Goal: Task Accomplishment & Management: Manage account settings

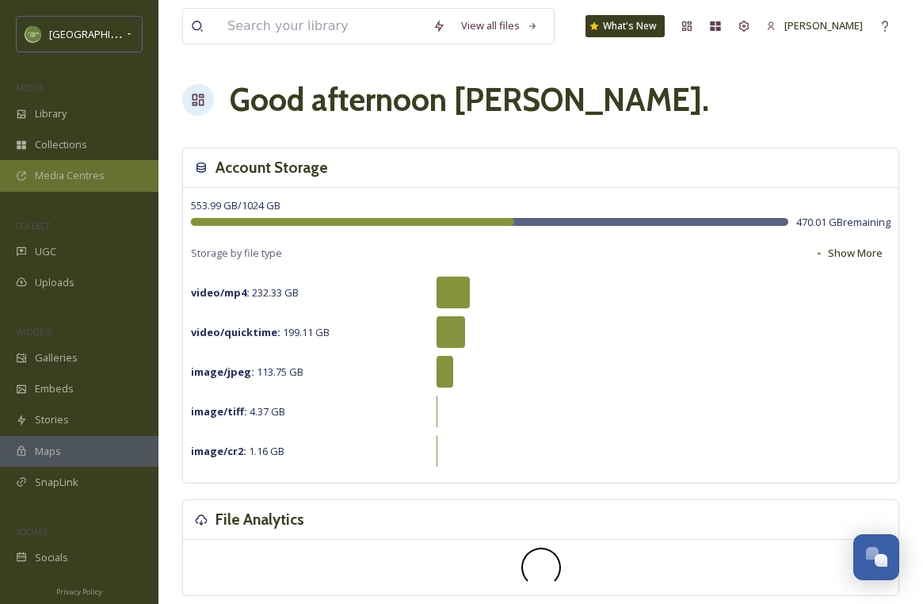
click at [71, 160] on div "Media Centres" at bounding box center [79, 175] width 158 height 31
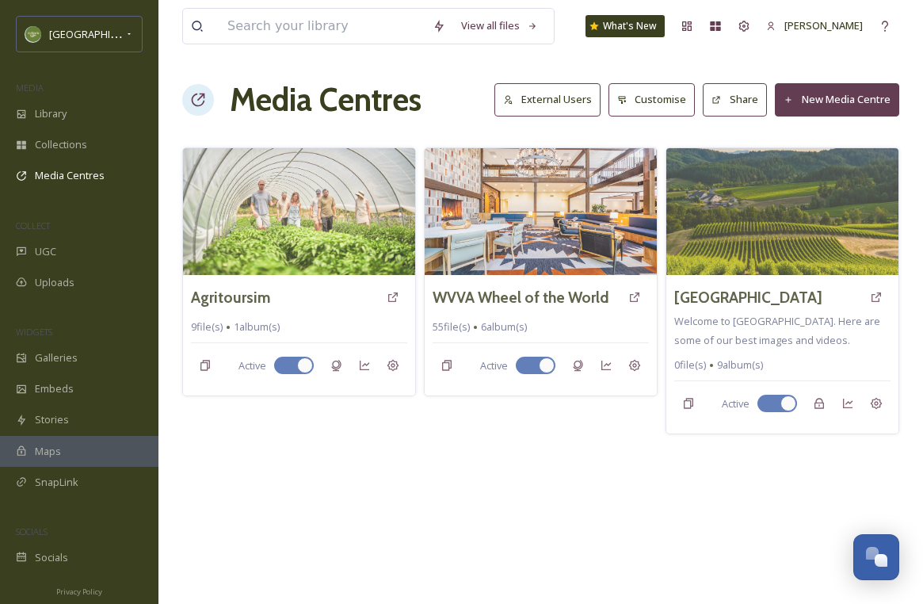
click at [792, 98] on icon at bounding box center [788, 100] width 10 height 10
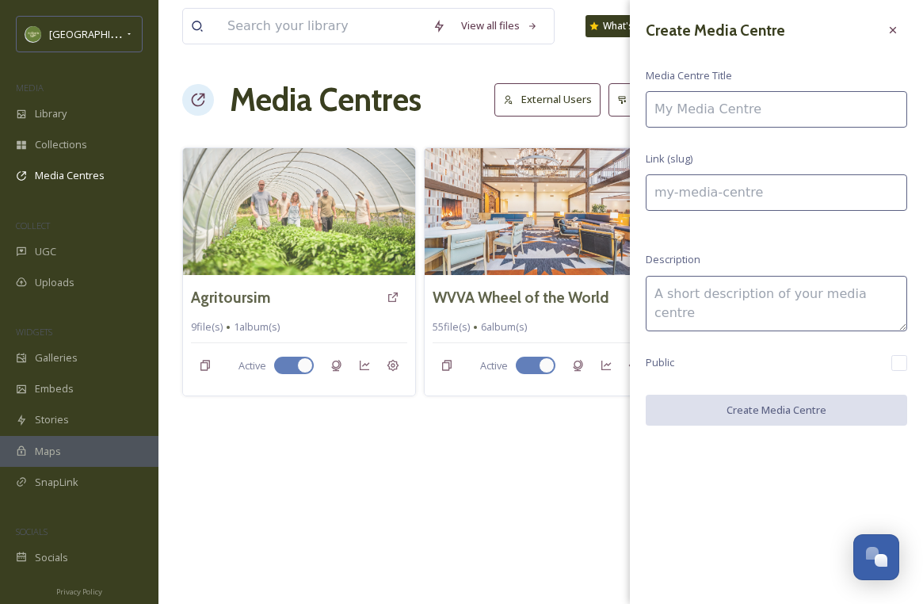
click at [718, 109] on input at bounding box center [776, 109] width 261 height 36
type input "T"
type input "t"
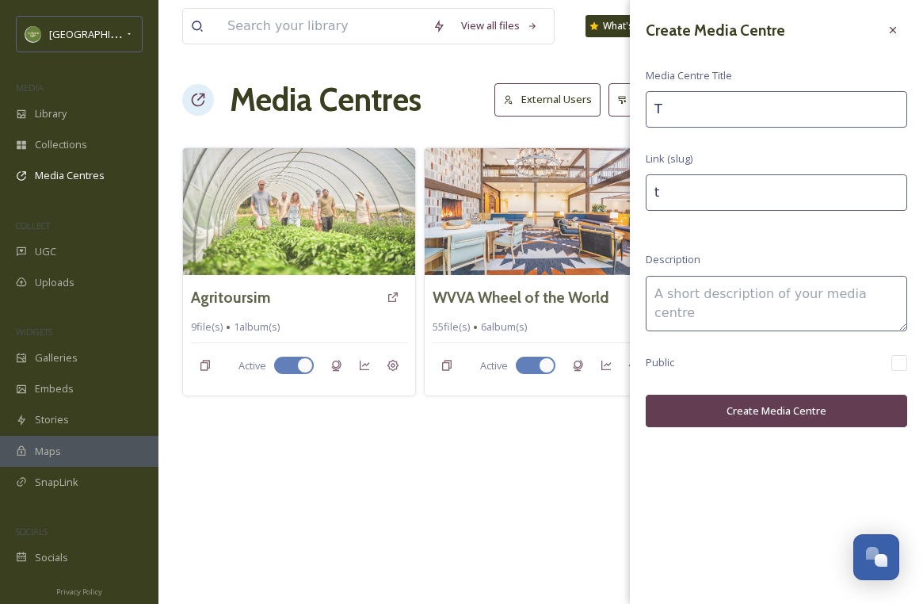
type input "TO"
type input "to"
type input "TO"
type input "to-"
type input "TO T"
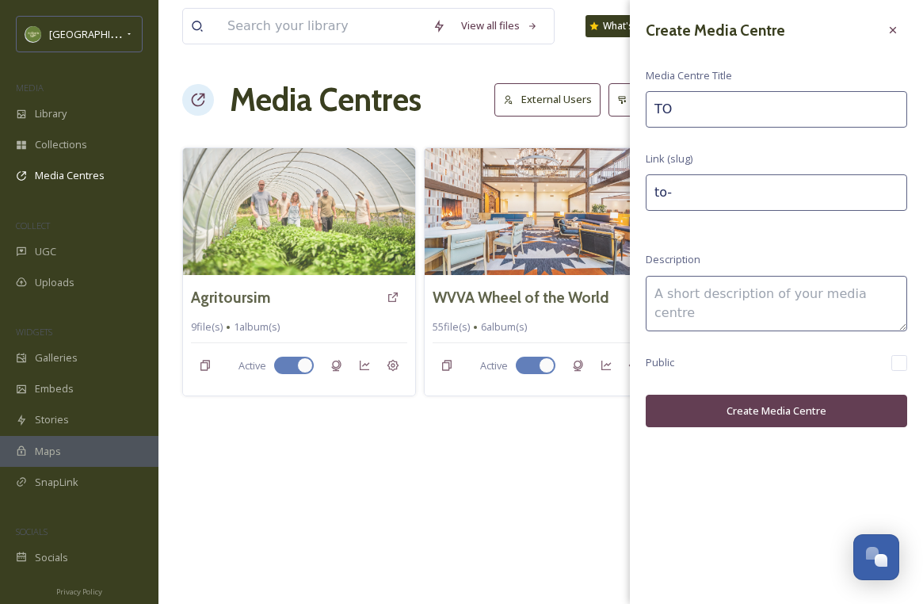
type input "to-t"
type input "TO TR"
type input "to-tr"
type input "TO T"
type input "to-t"
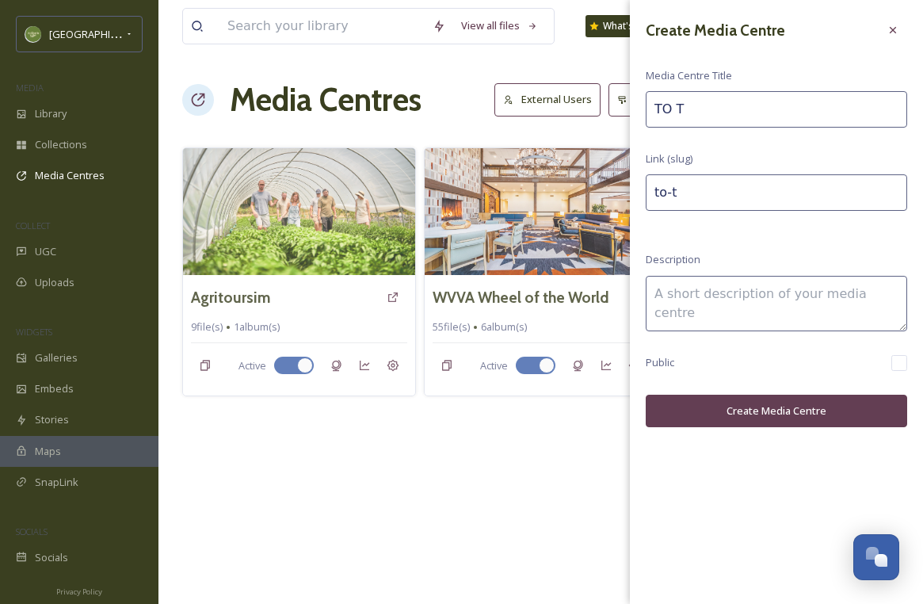
type input "TO Tr"
type input "to-tr"
type input "TO Tra"
type input "to-tra"
type input "TO Trav"
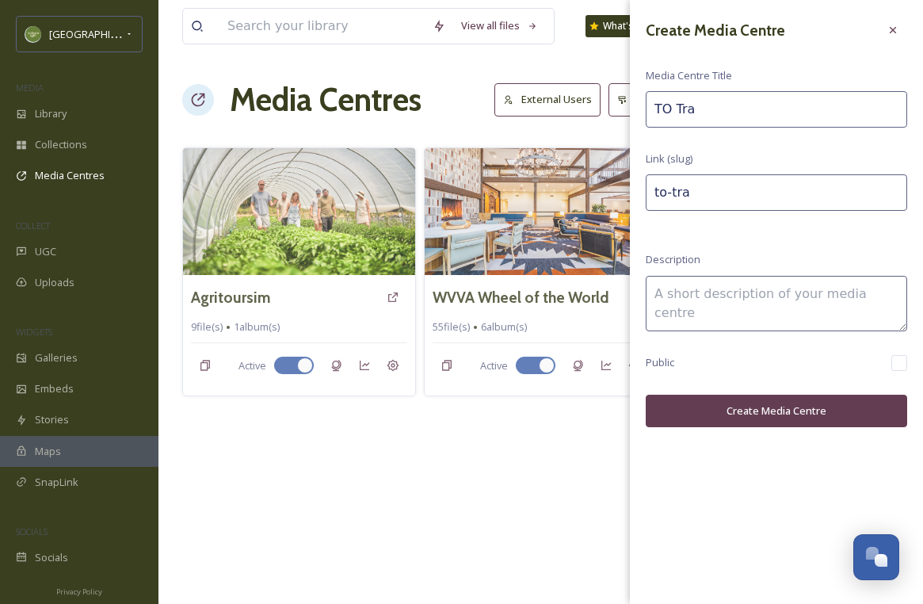
type input "to-trav"
type input "TO Trave"
type input "to-trave"
type input "TO Travel"
type input "to-travel"
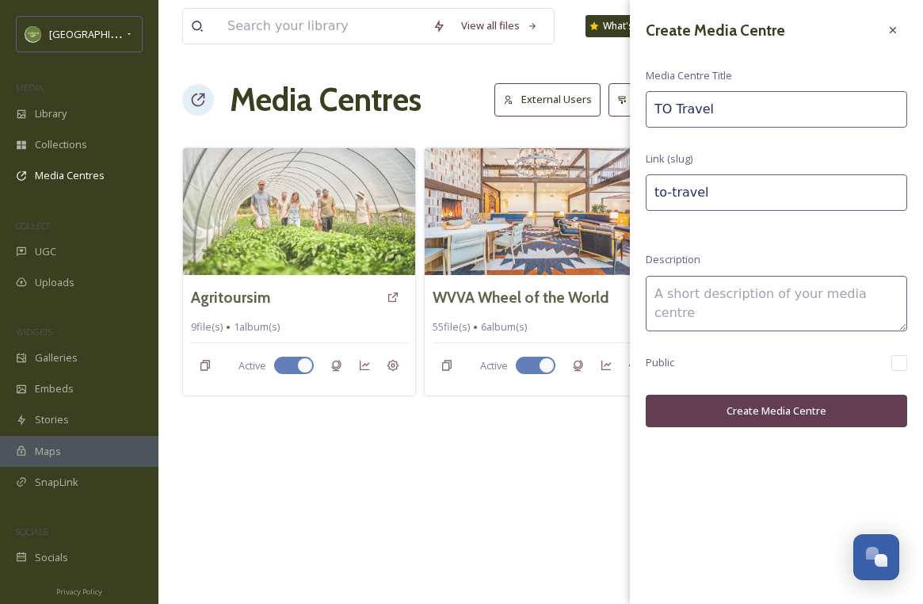
type input "TO Travel"
type input "to-travel-"
type input "TO Travel G"
type input "to-travel-g"
type input "TO Travel Gu"
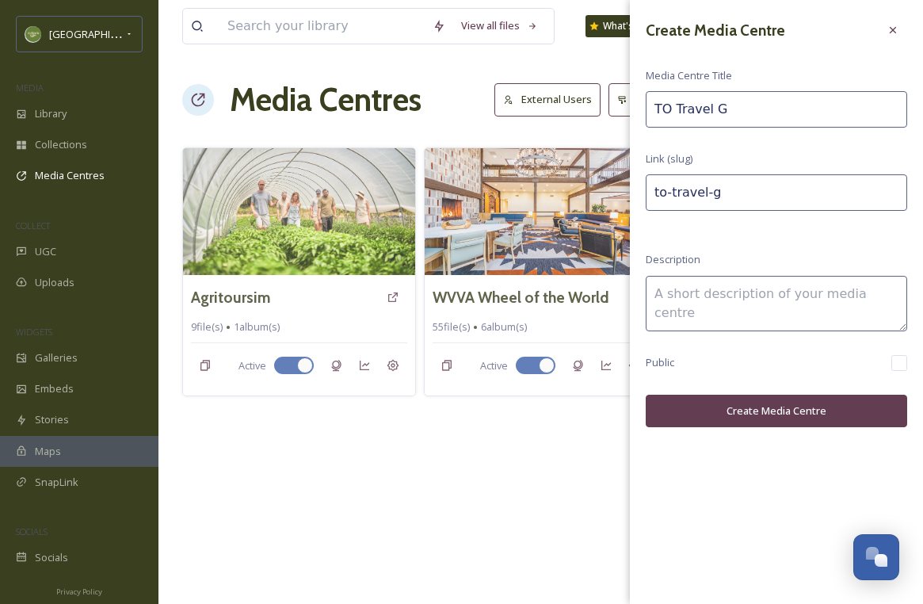
type input "to-travel-gu"
type input "TO Travel Gui"
type input "to-travel-gui"
type input "TO Travel Guid"
type input "to-travel-guid"
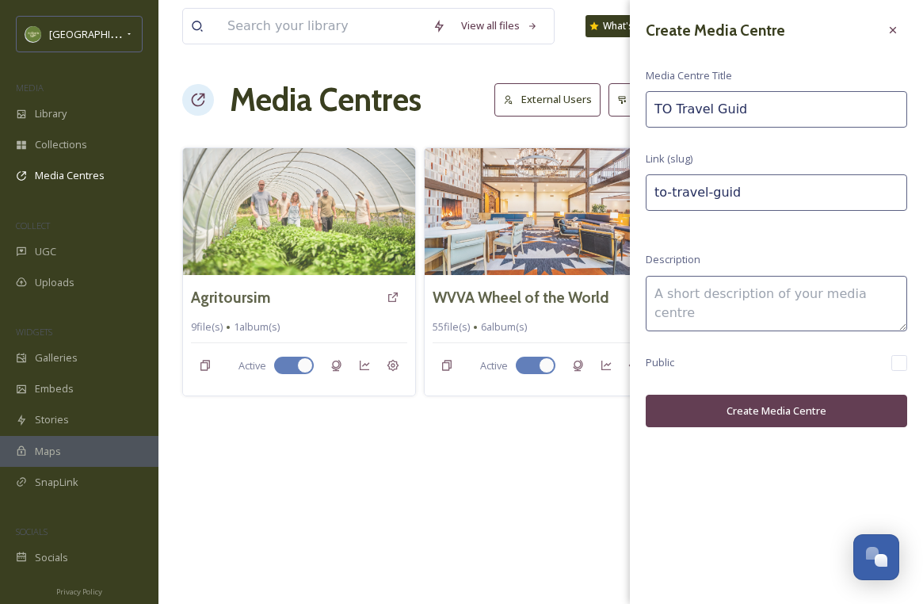
type input "TO Travel Guide"
type input "to-travel-guide"
type input "TO Travel Guide"
click at [710, 402] on button "Create Media Centre" at bounding box center [776, 410] width 261 height 32
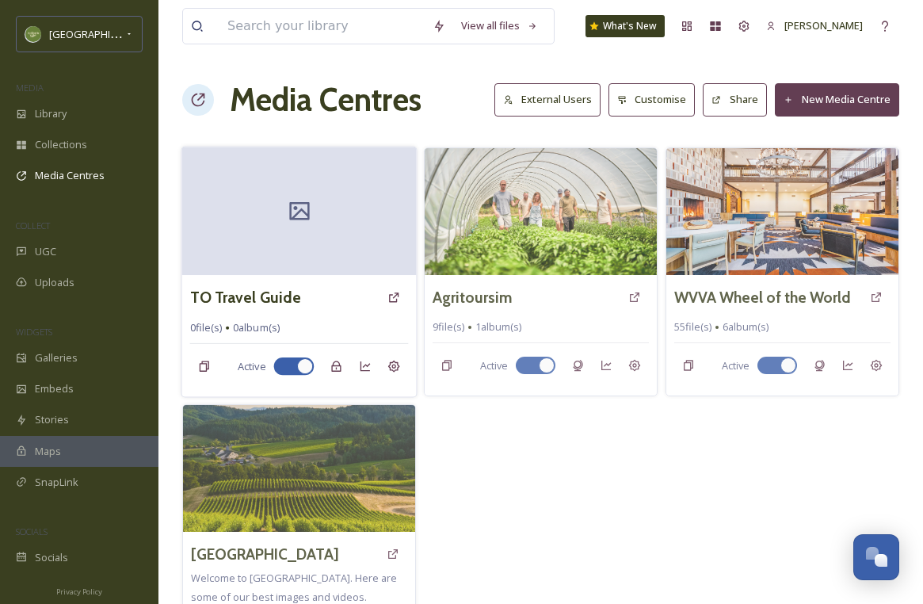
click at [336, 287] on div "TO Travel Guide" at bounding box center [299, 297] width 219 height 29
click at [291, 214] on icon at bounding box center [299, 211] width 20 height 18
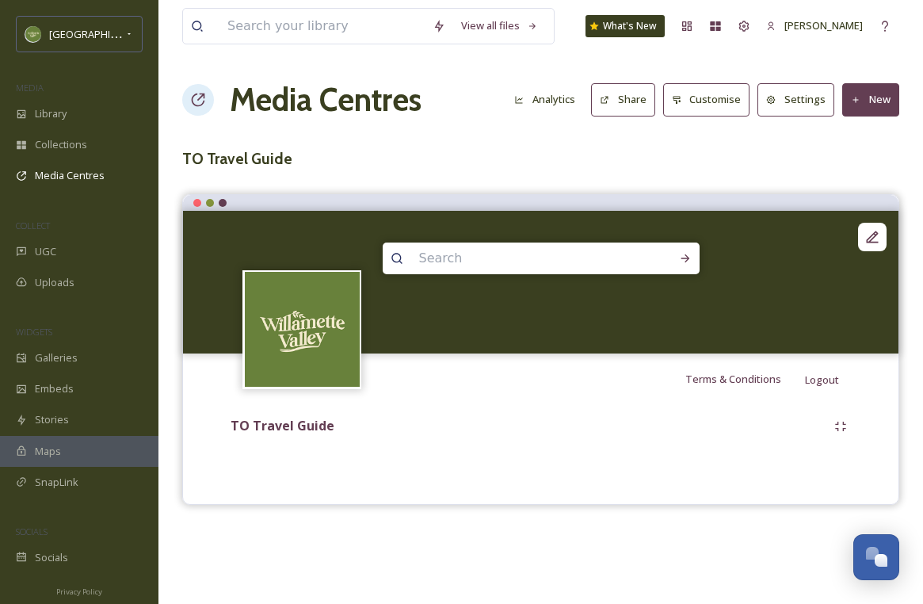
click at [857, 102] on icon at bounding box center [856, 100] width 10 height 10
click at [856, 135] on span "Add Files" at bounding box center [860, 136] width 43 height 15
click at [849, 142] on span "Add Files" at bounding box center [860, 136] width 43 height 15
click at [798, 189] on div "View all files What's New Melissa Sanchez Media Centres Analytics Share Customi…" at bounding box center [540, 302] width 764 height 604
click at [904, 236] on div "View all files What's New Melissa Sanchez Media Centres Analytics Share Customi…" at bounding box center [540, 302] width 764 height 604
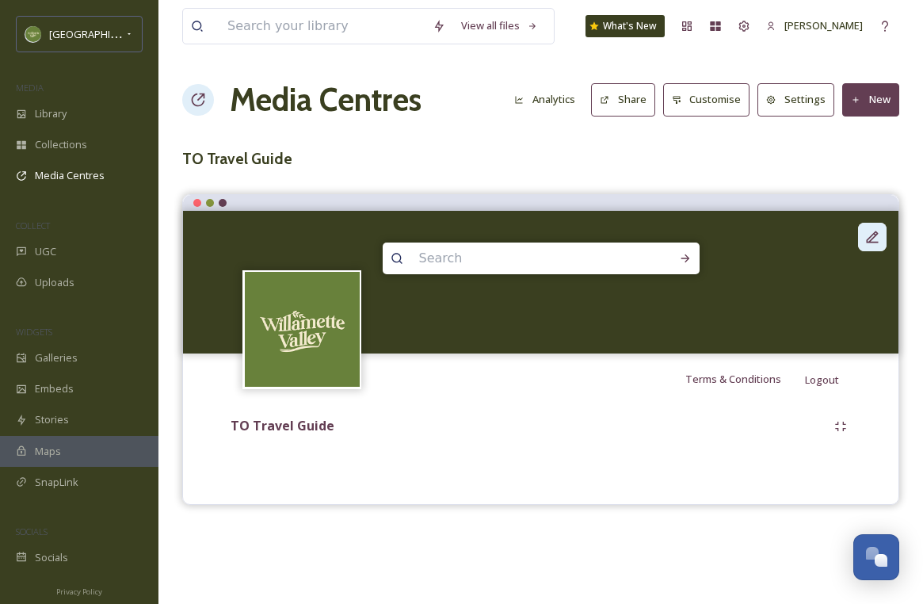
click at [875, 234] on icon at bounding box center [873, 237] width 12 height 12
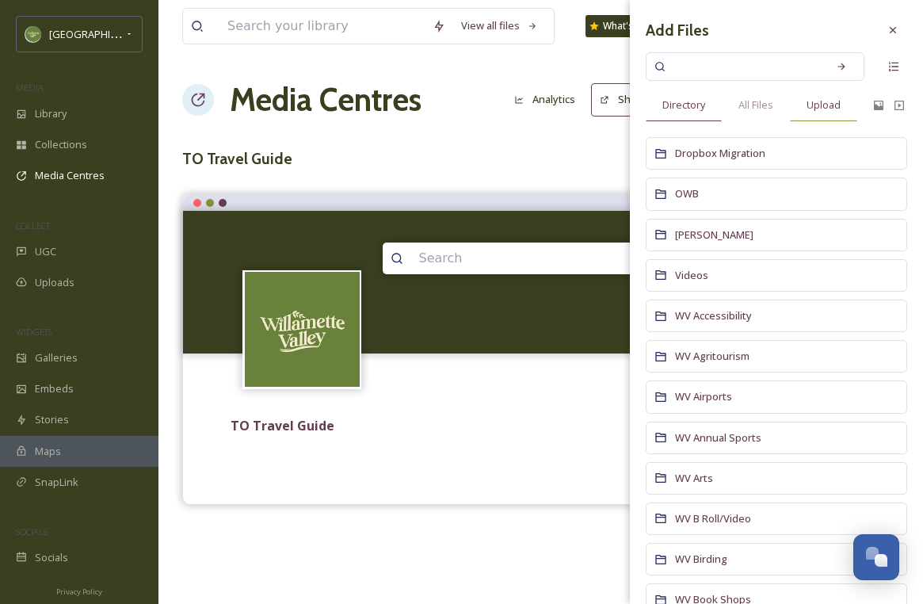
click at [806, 109] on div "Upload" at bounding box center [823, 105] width 67 height 32
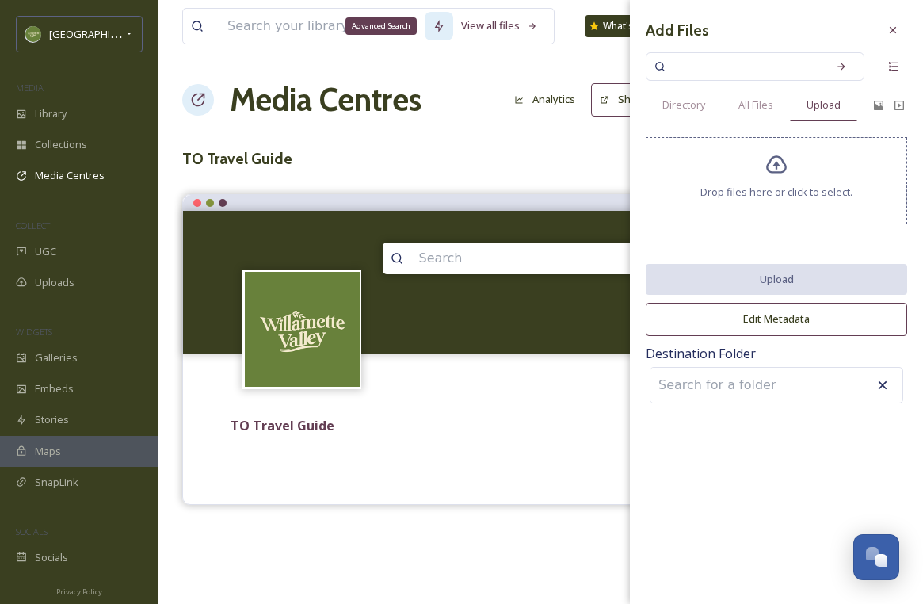
click at [389, 23] on div "Advanced Search" at bounding box center [380, 25] width 71 height 17
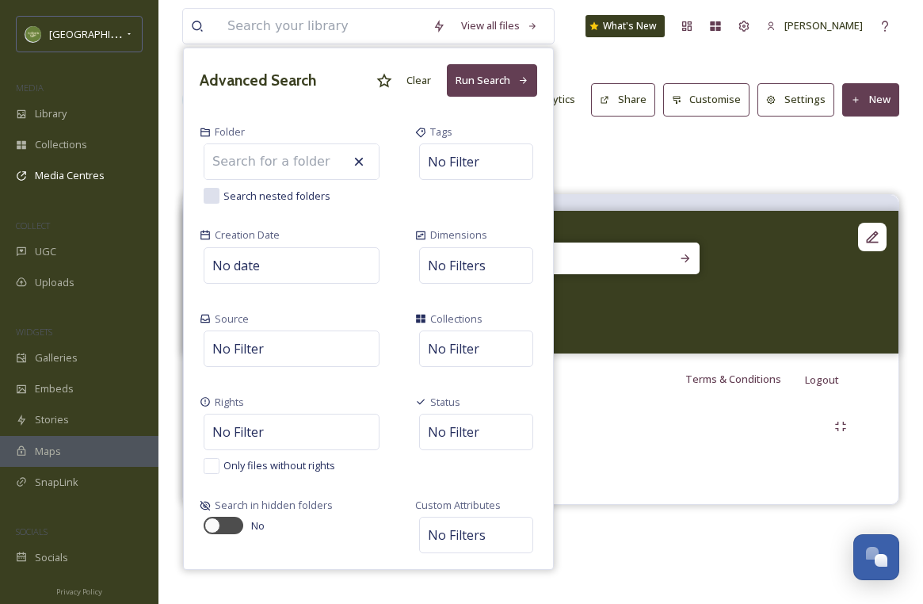
click at [558, 30] on div "View all files Advanced Search Clear Run Search Folder Search nested folders Ta…" at bounding box center [540, 26] width 717 height 52
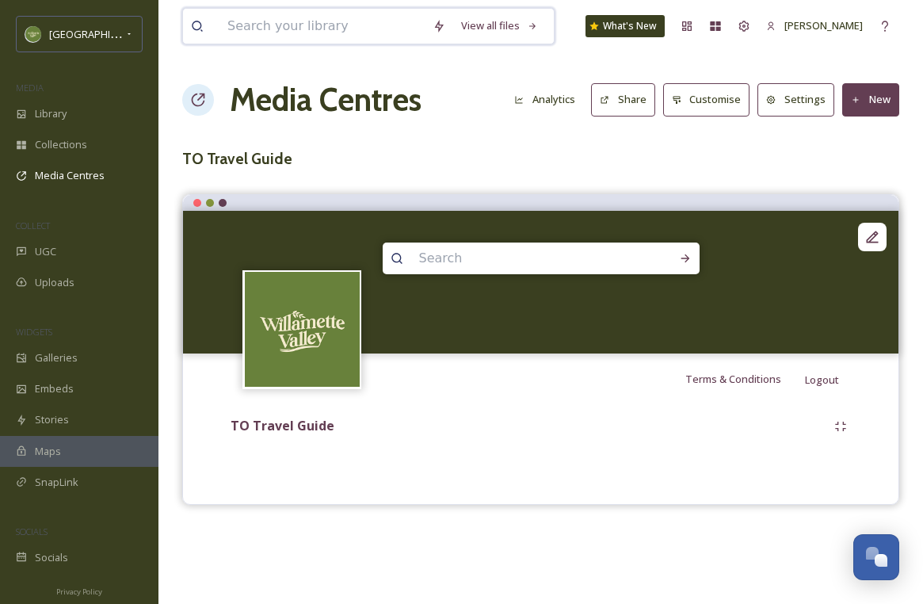
click at [346, 39] on input at bounding box center [321, 26] width 205 height 35
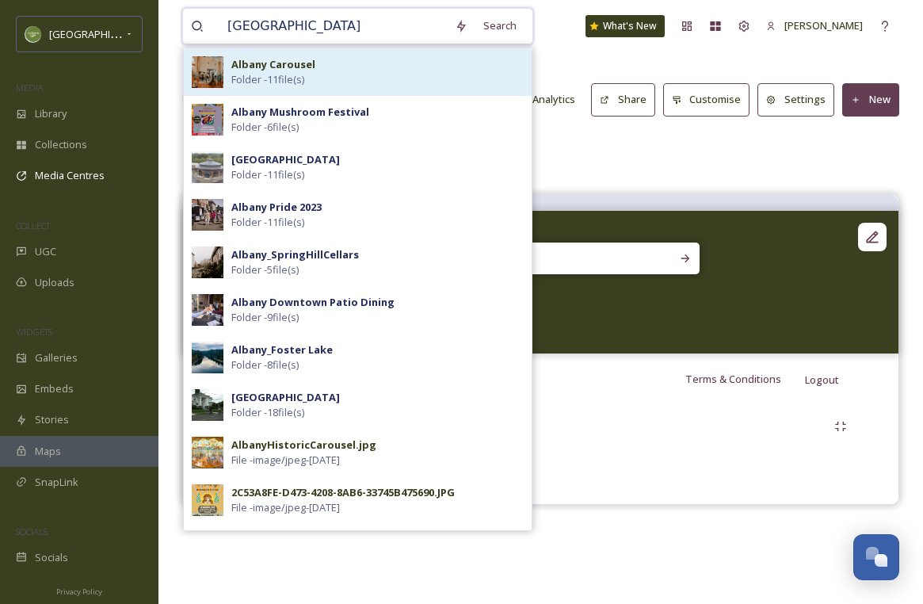
type input "albany"
click at [444, 75] on div "Albany Carousel Folder - 11 file(s)" at bounding box center [377, 72] width 292 height 30
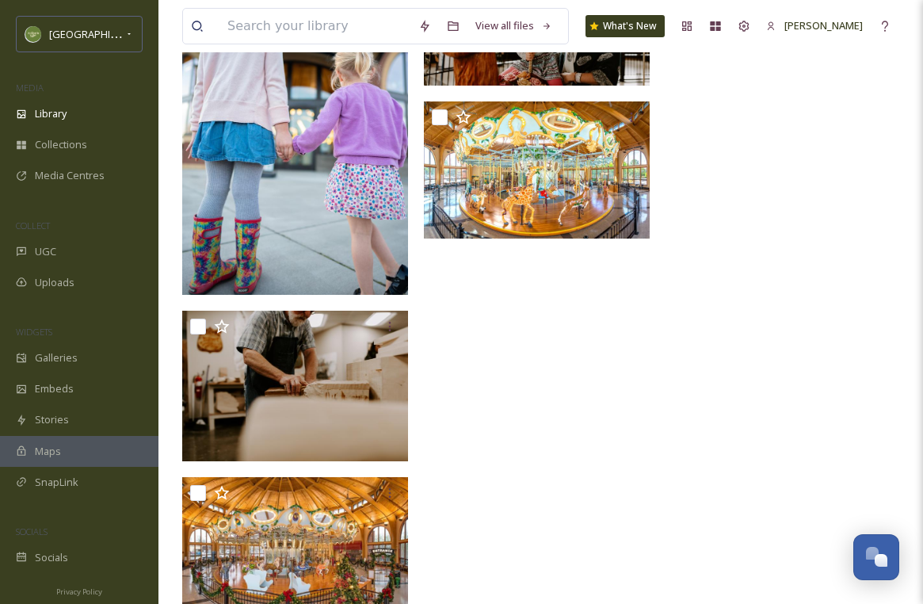
scroll to position [611, 0]
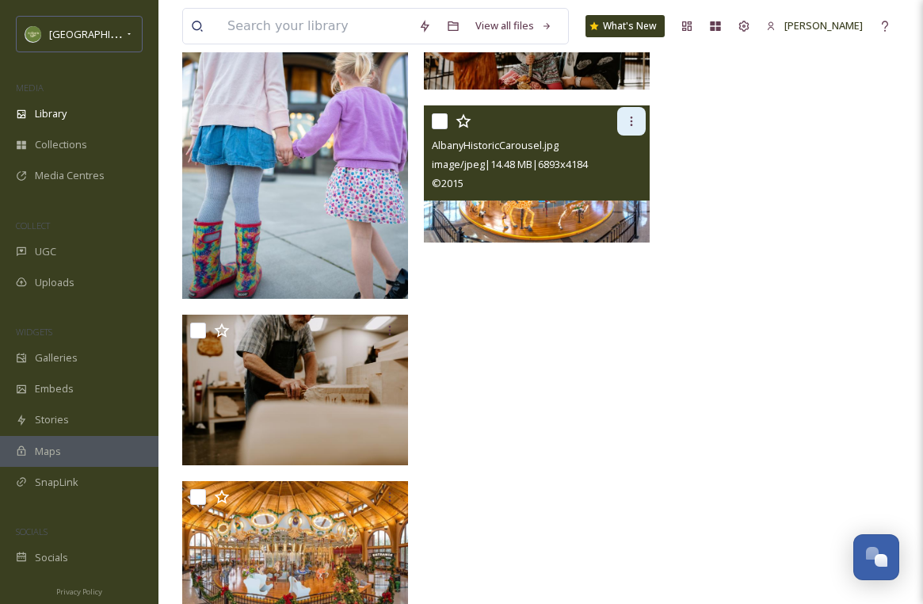
click at [633, 122] on icon at bounding box center [631, 121] width 13 height 13
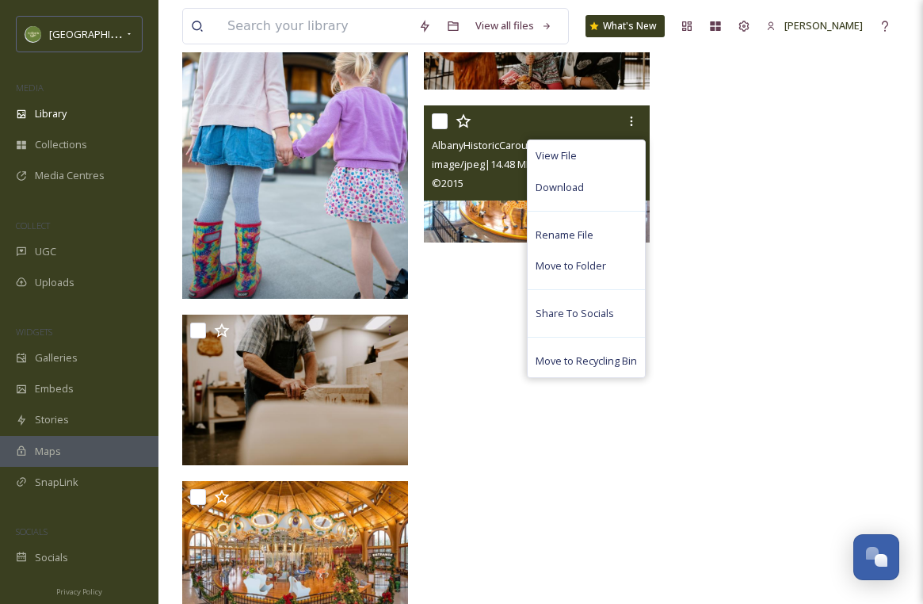
click at [427, 120] on div "View File Download Rename File Move to Folder Share To Socials Move to Recyclin…" at bounding box center [537, 152] width 226 height 95
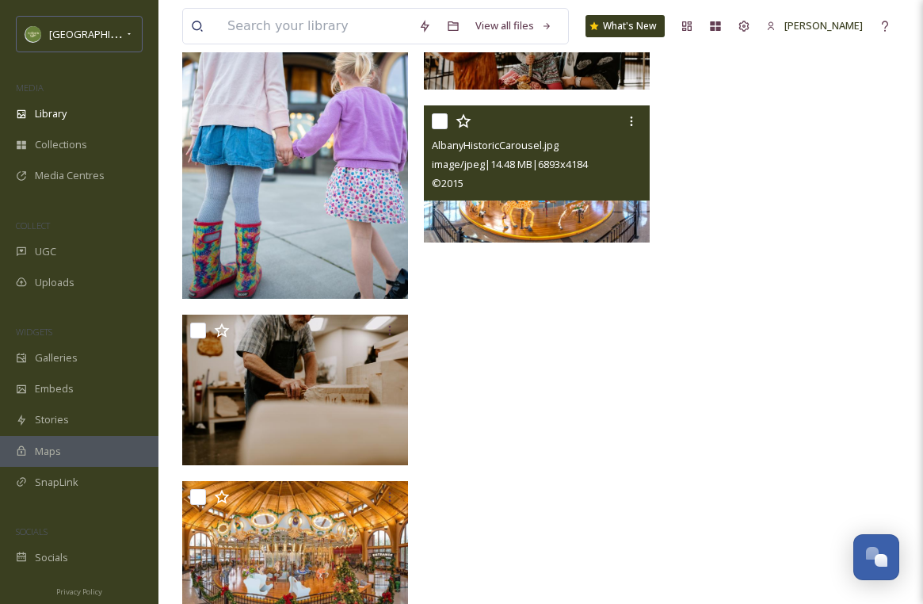
click at [437, 122] on input "checkbox" at bounding box center [440, 121] width 16 height 16
checkbox input "true"
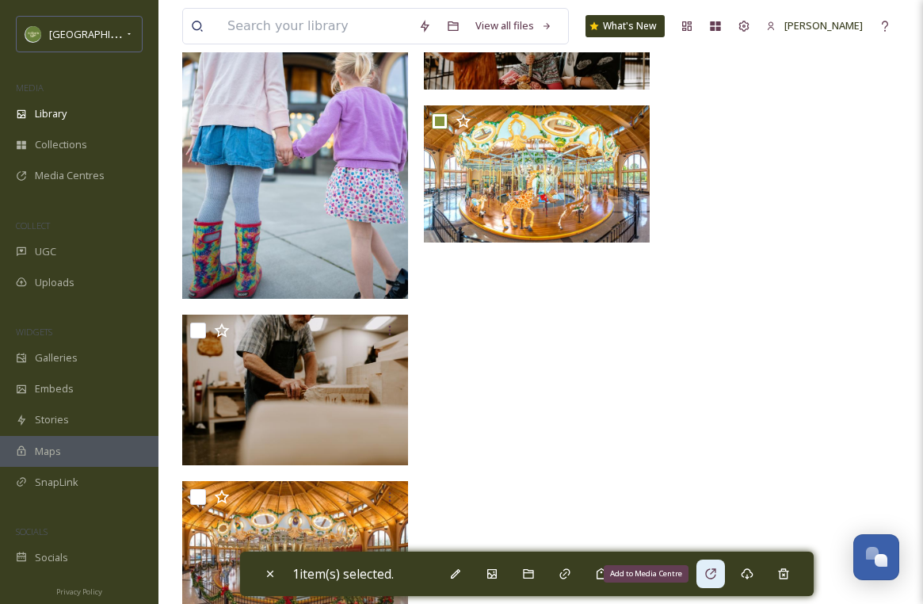
click at [724, 568] on div "Add to Media Centre" at bounding box center [710, 573] width 29 height 29
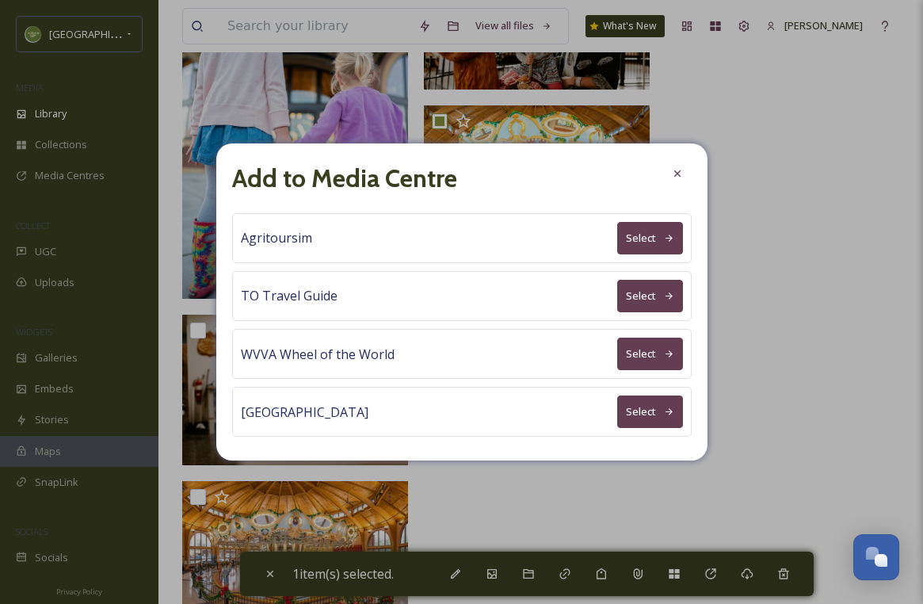
click at [642, 365] on button "Select" at bounding box center [650, 353] width 66 height 32
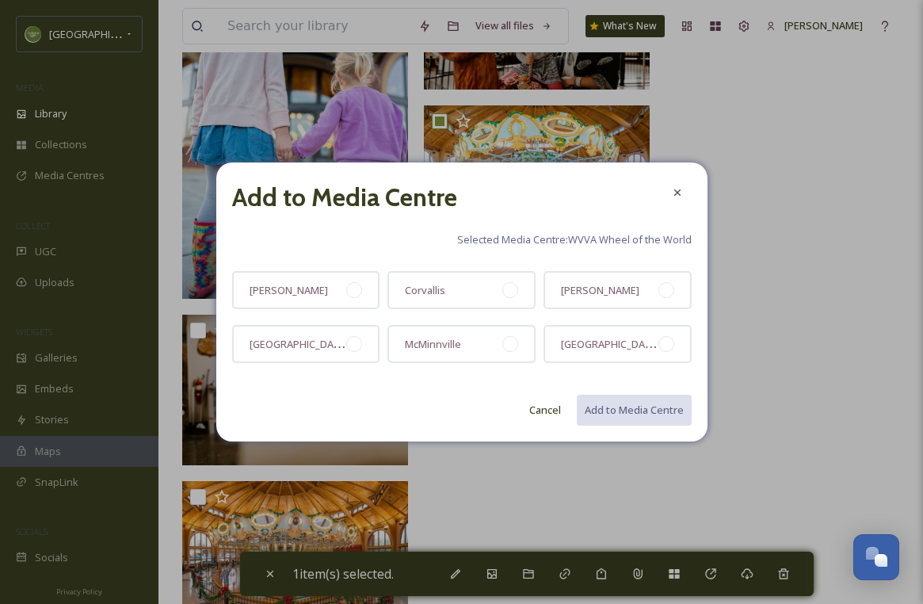
click at [542, 394] on button "Cancel" at bounding box center [545, 409] width 48 height 31
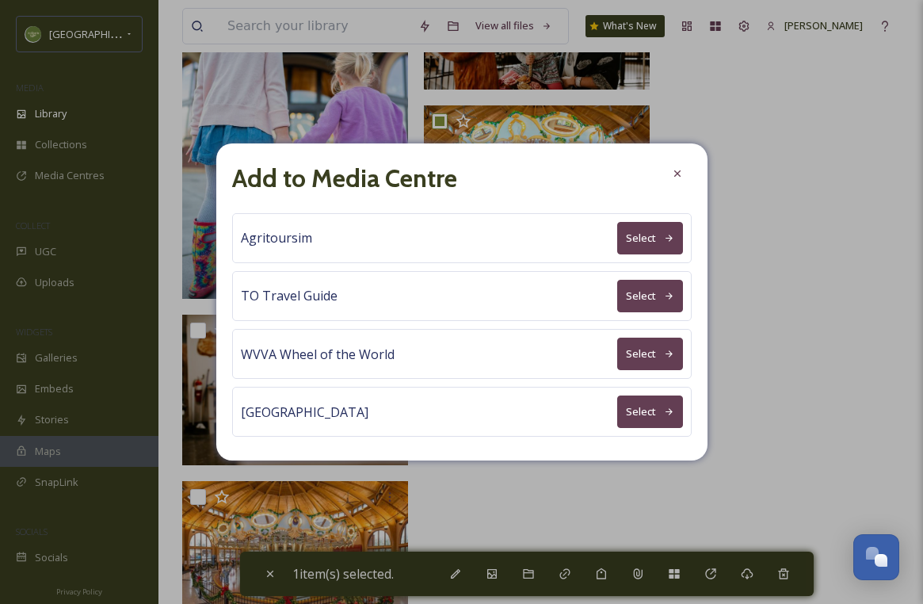
click at [644, 295] on button "Select" at bounding box center [650, 296] width 66 height 32
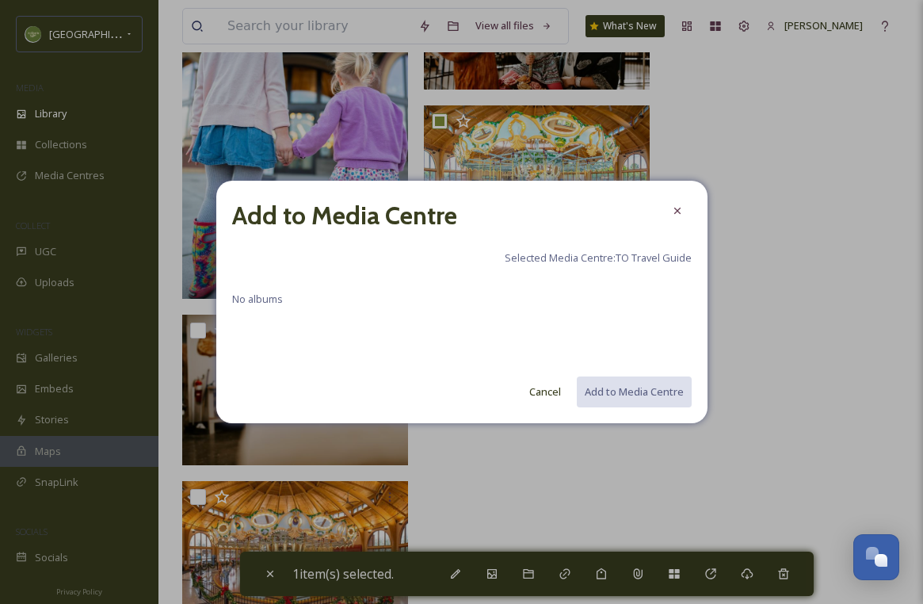
click at [550, 271] on div "Add to Media Centre Selected Media Centre: TO Travel Guide No albums Cancel Add…" at bounding box center [461, 302] width 491 height 242
click at [276, 317] on div "No albums" at bounding box center [461, 320] width 459 height 63
click at [535, 391] on button "Cancel" at bounding box center [545, 391] width 48 height 31
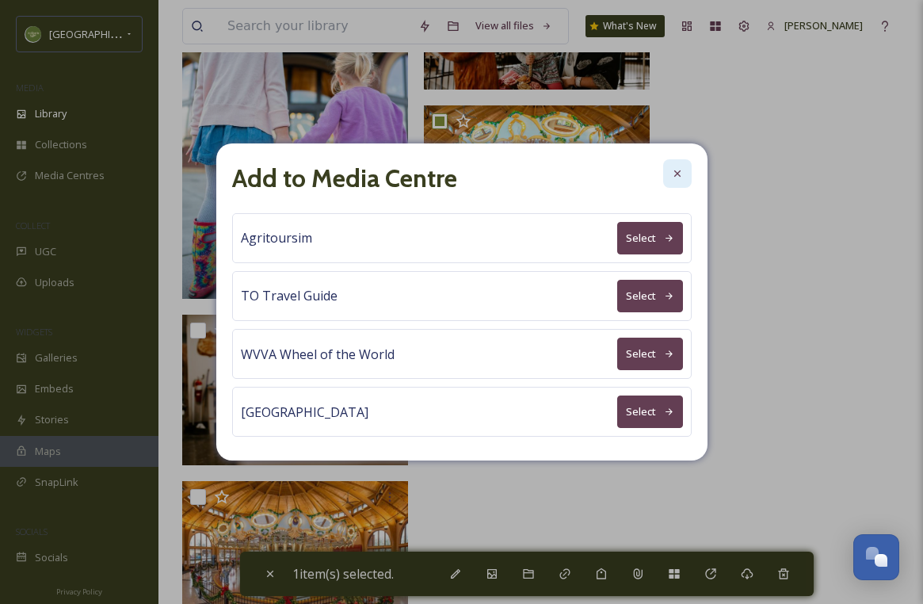
click at [667, 179] on div at bounding box center [677, 173] width 29 height 29
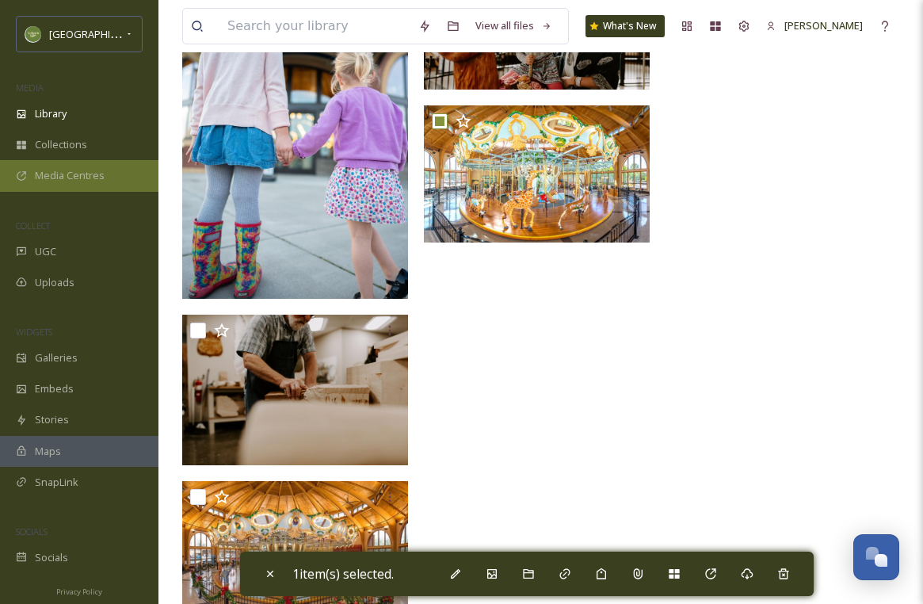
click at [67, 178] on span "Media Centres" at bounding box center [70, 175] width 70 height 15
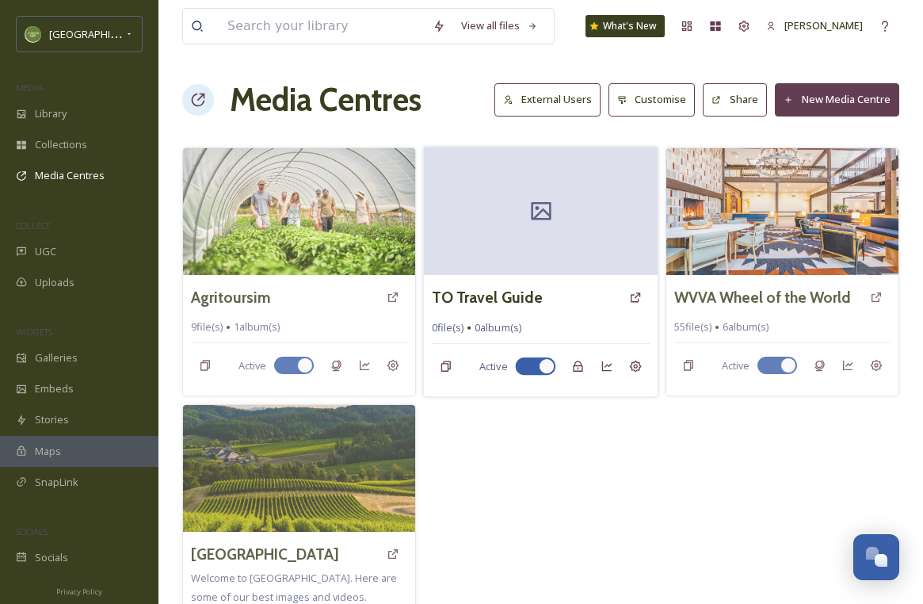
click at [560, 283] on div "TO Travel Guide" at bounding box center [541, 297] width 219 height 29
click at [591, 234] on div at bounding box center [541, 211] width 234 height 128
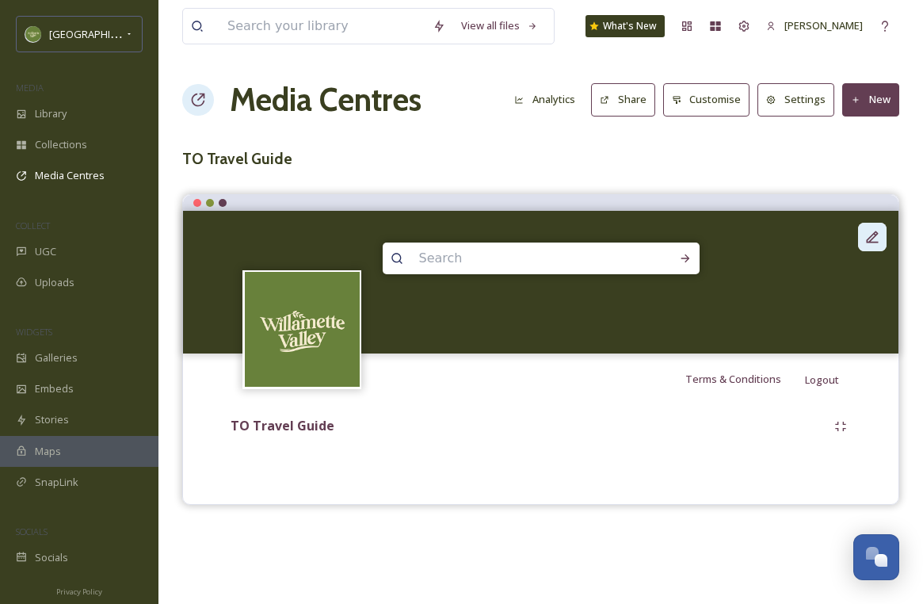
click at [865, 234] on icon at bounding box center [872, 237] width 16 height 16
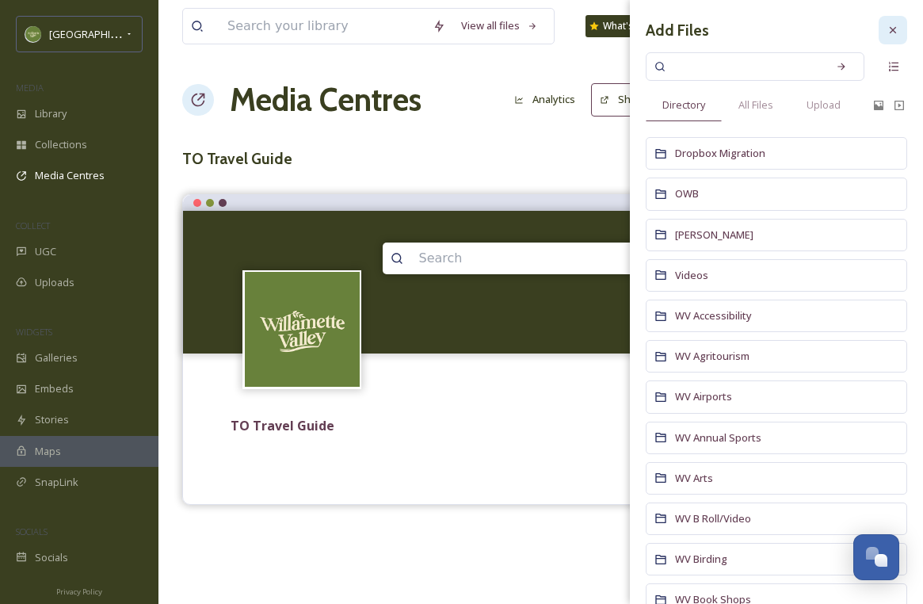
click at [898, 26] on icon at bounding box center [892, 30] width 13 height 13
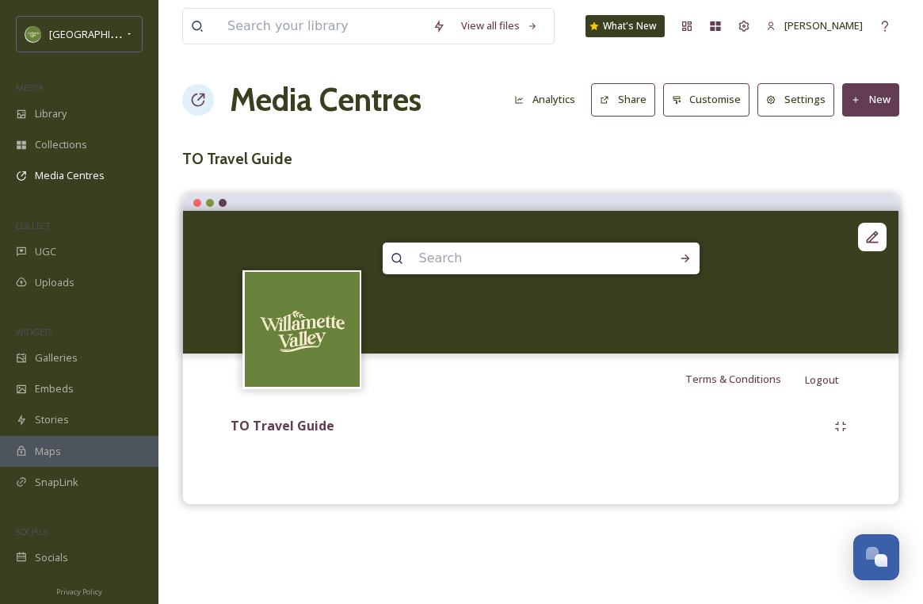
click at [873, 94] on button "New" at bounding box center [870, 99] width 57 height 32
click at [859, 161] on span "Add Album" at bounding box center [864, 167] width 51 height 15
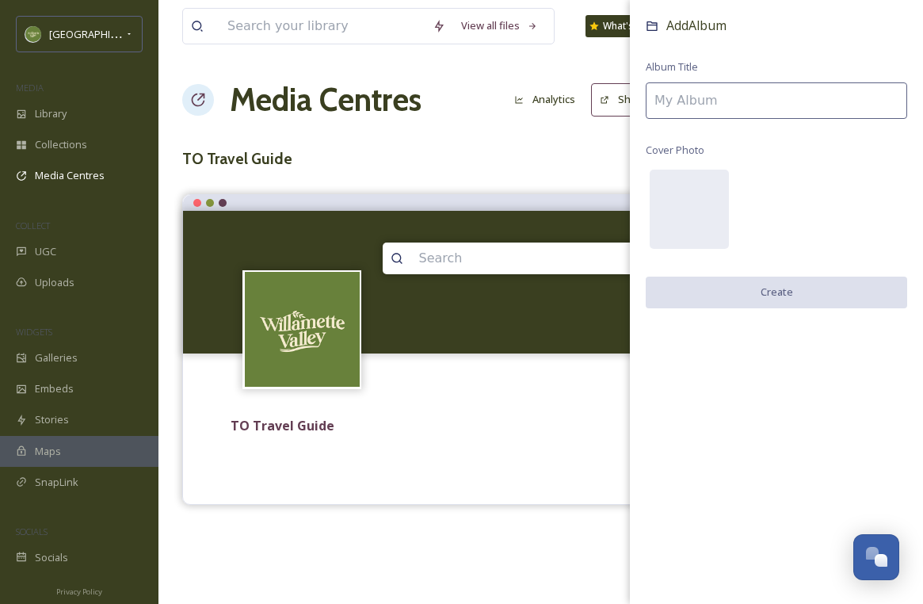
click at [756, 117] on div "Add Album Album Title Cover Photo Create" at bounding box center [776, 178] width 293 height 356
click at [755, 104] on input at bounding box center [776, 100] width 261 height 36
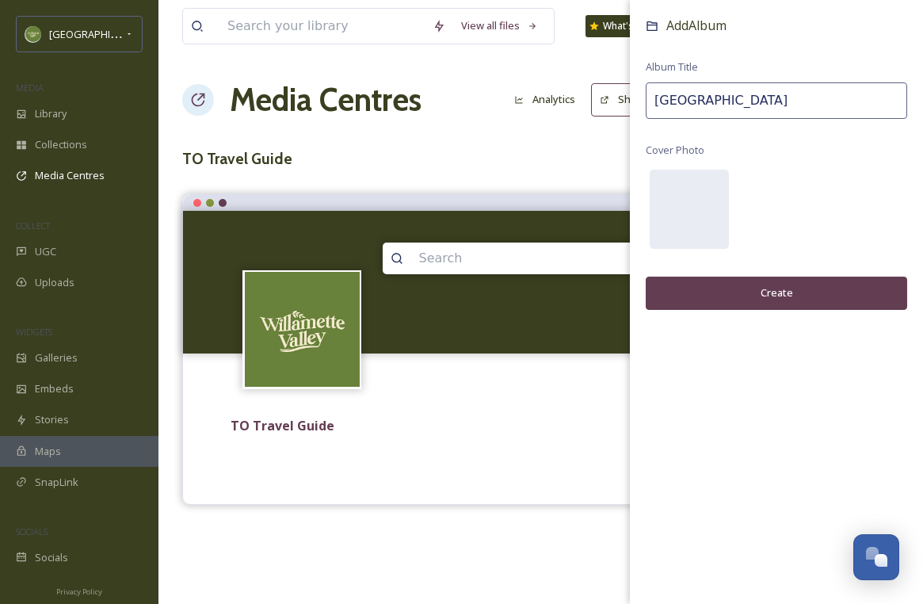
type input "[GEOGRAPHIC_DATA]"
click at [757, 283] on button "Create" at bounding box center [776, 292] width 261 height 32
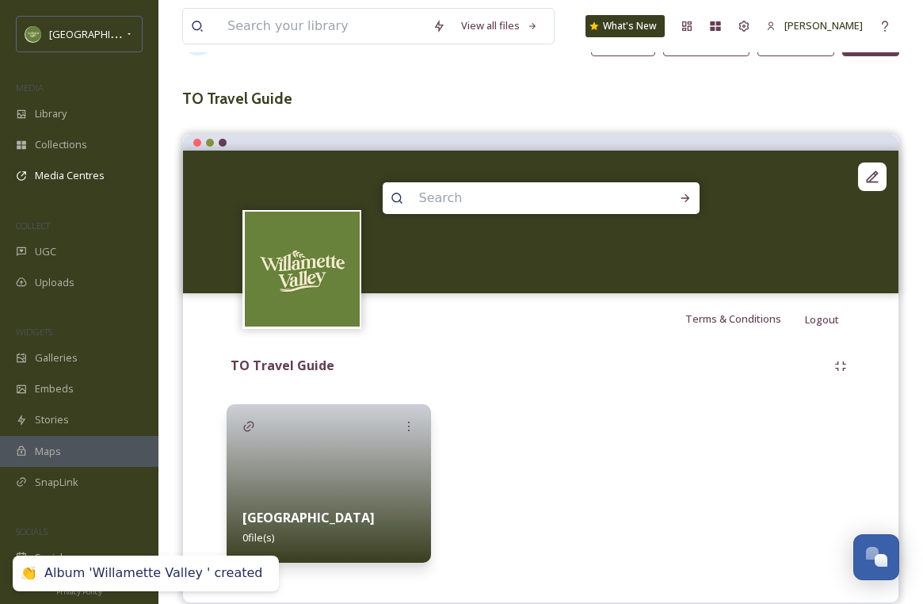
scroll to position [83, 0]
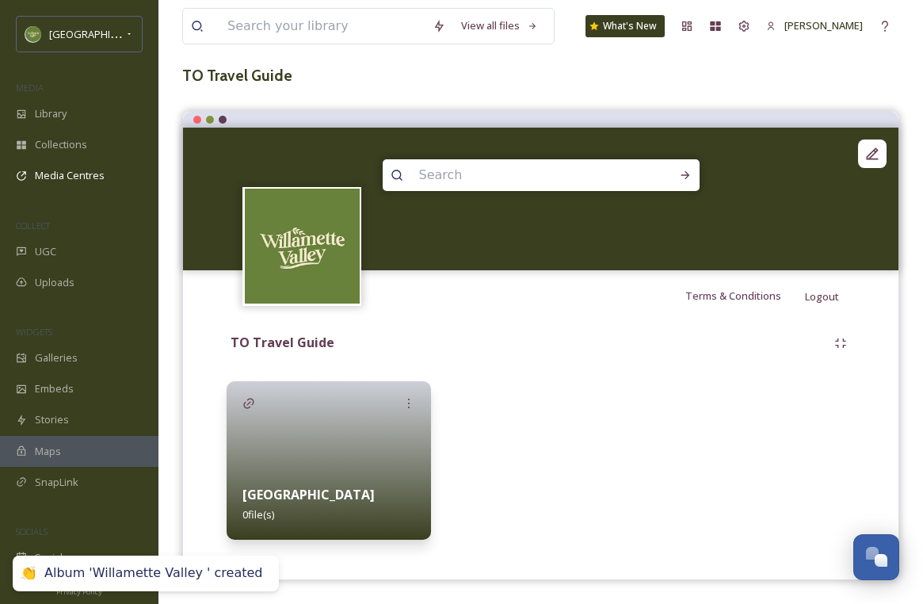
click at [401, 444] on div at bounding box center [329, 460] width 204 height 158
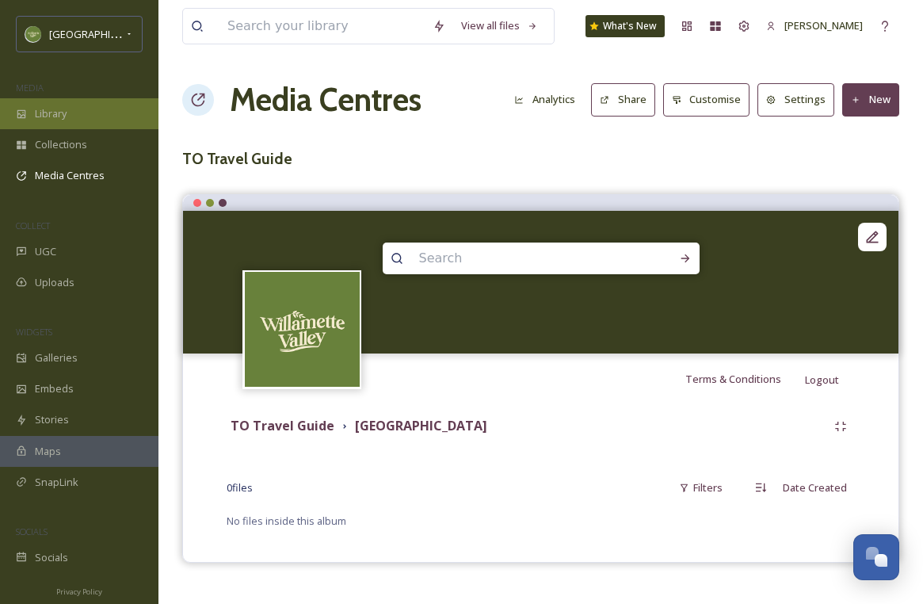
click at [81, 113] on div "Library" at bounding box center [79, 113] width 158 height 31
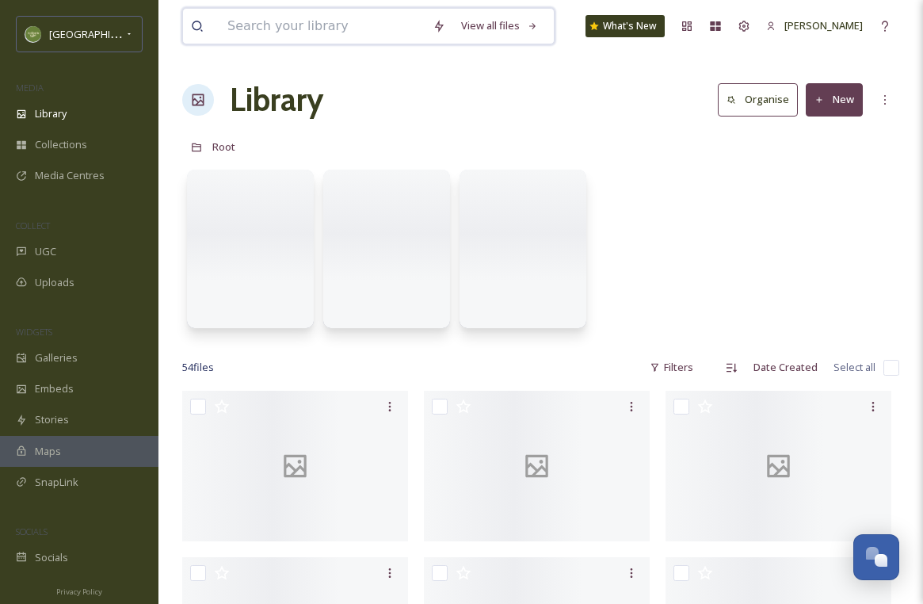
click at [314, 35] on input at bounding box center [321, 26] width 205 height 35
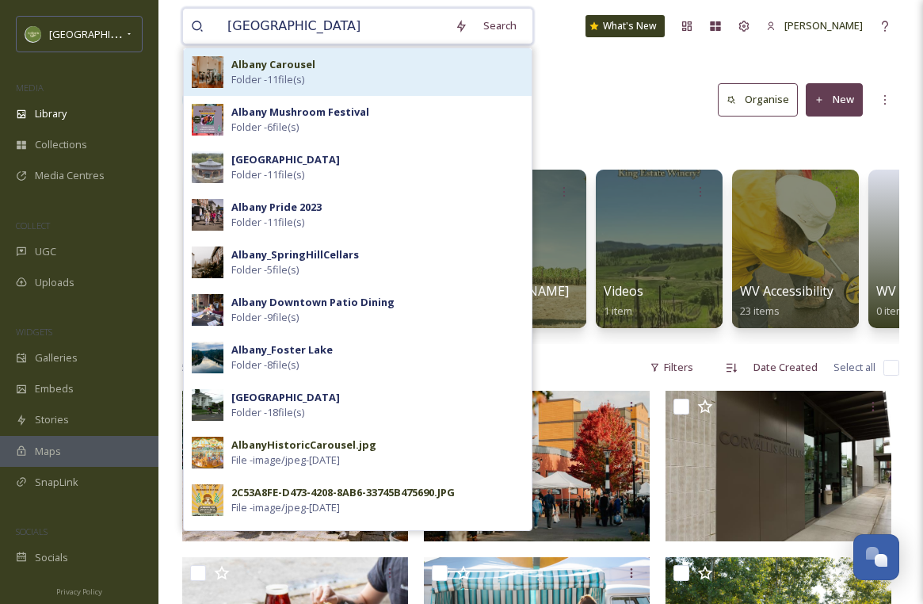
type input "albany"
click at [273, 90] on div "Albany Carousel Folder - 11 file(s)" at bounding box center [358, 72] width 348 height 48
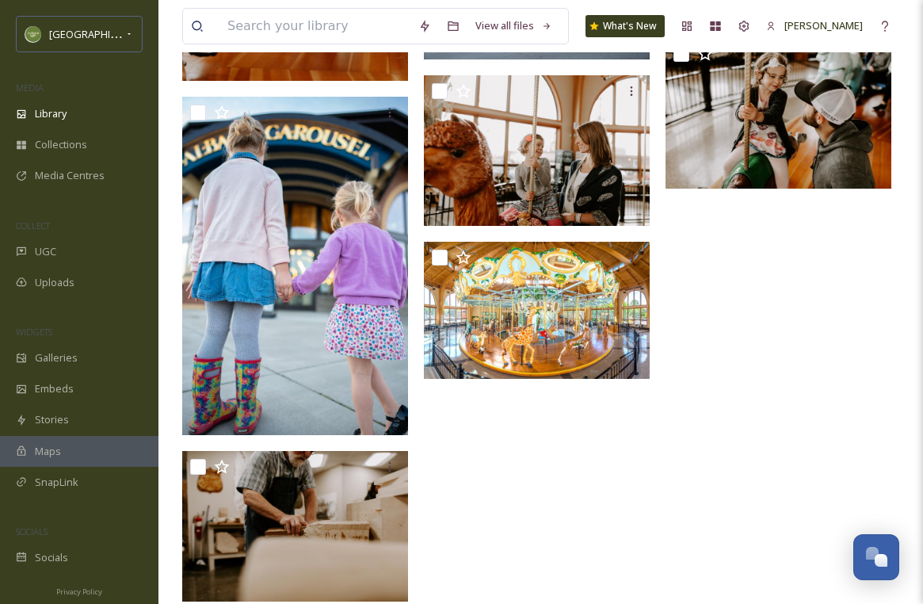
scroll to position [666, 0]
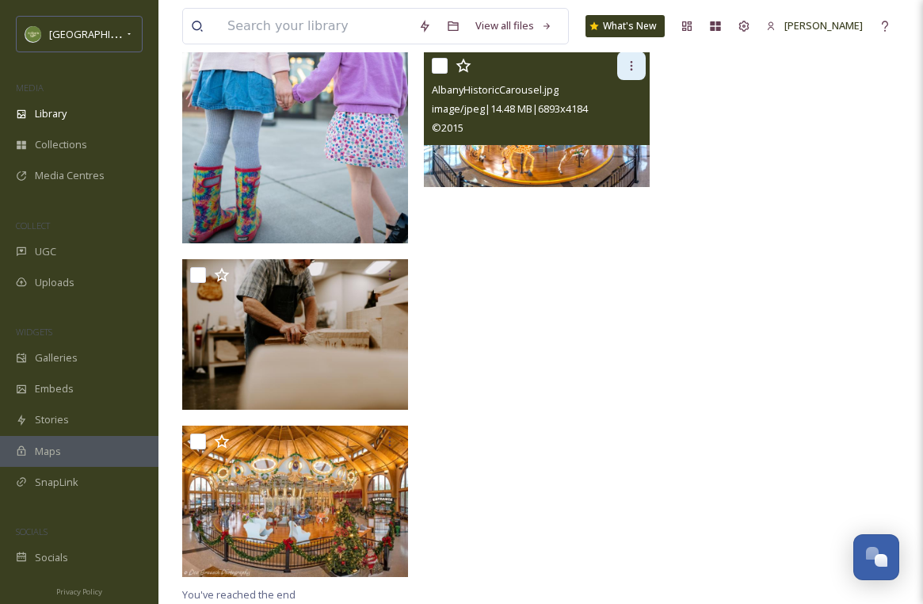
click at [634, 59] on div at bounding box center [631, 65] width 29 height 29
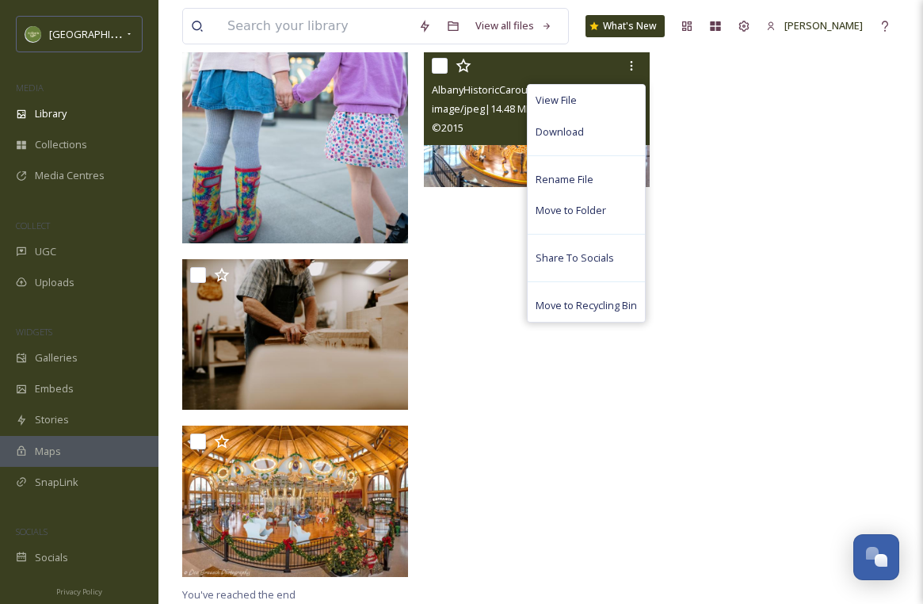
click at [440, 67] on input "checkbox" at bounding box center [440, 66] width 16 height 16
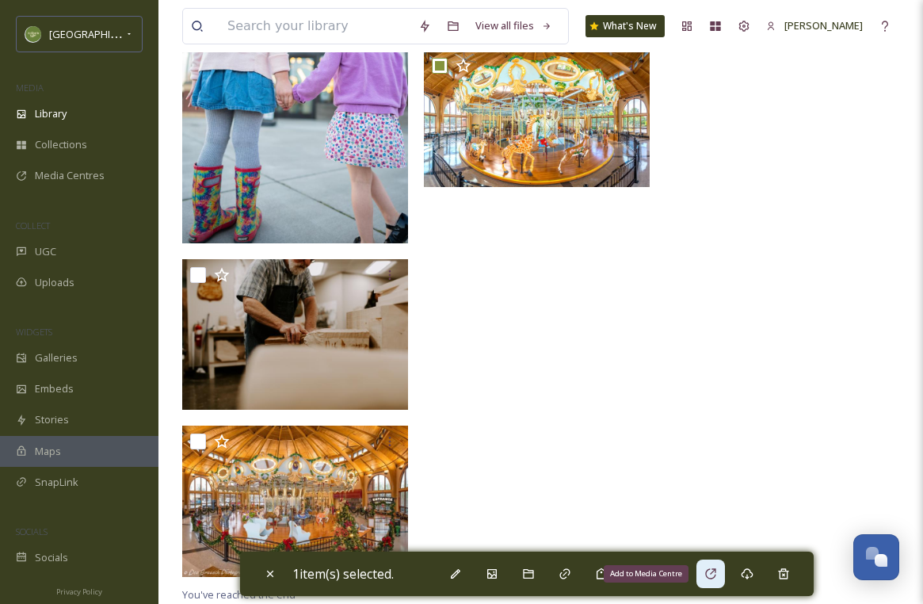
click at [715, 568] on icon at bounding box center [710, 573] width 13 height 13
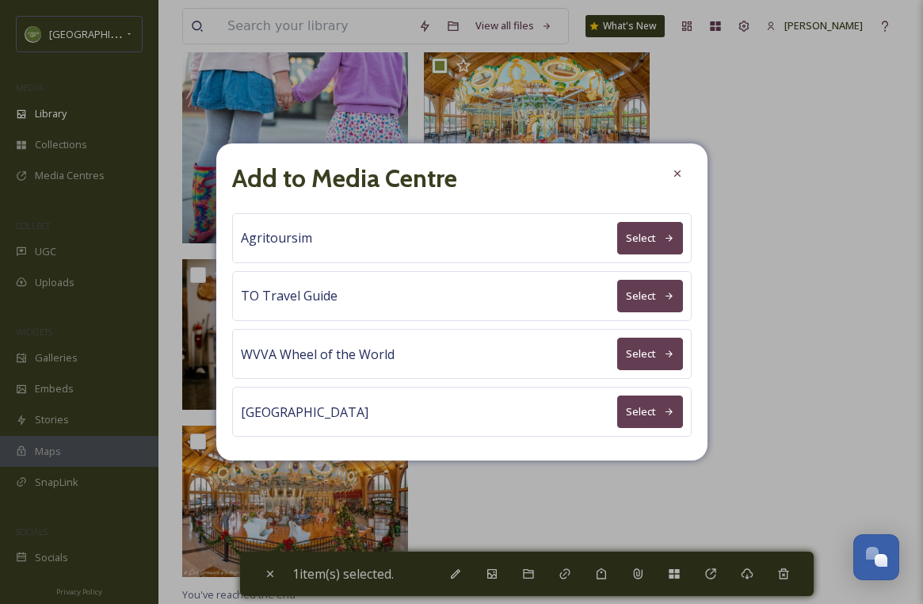
click at [646, 303] on button "Select" at bounding box center [650, 296] width 66 height 32
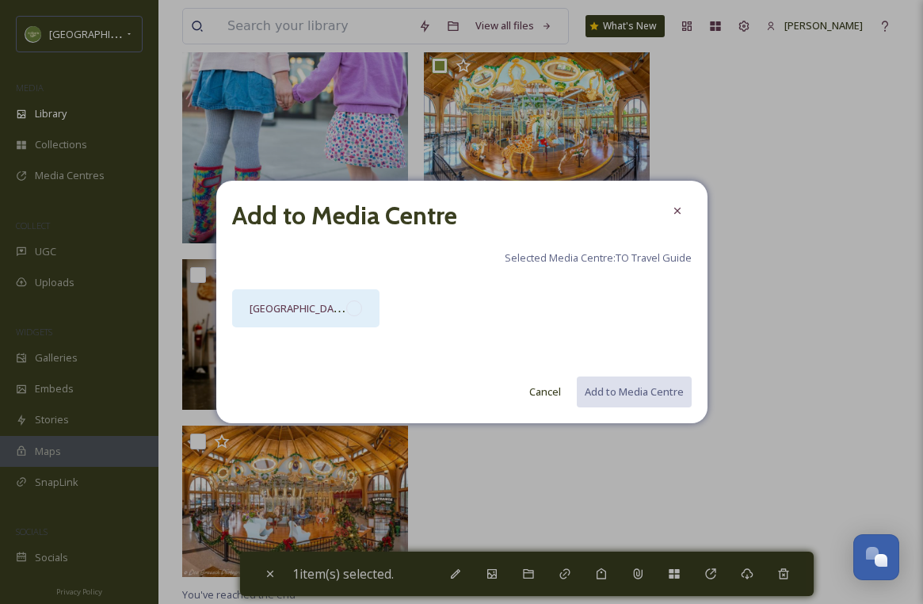
click at [372, 314] on div "[GEOGRAPHIC_DATA]" at bounding box center [306, 308] width 148 height 38
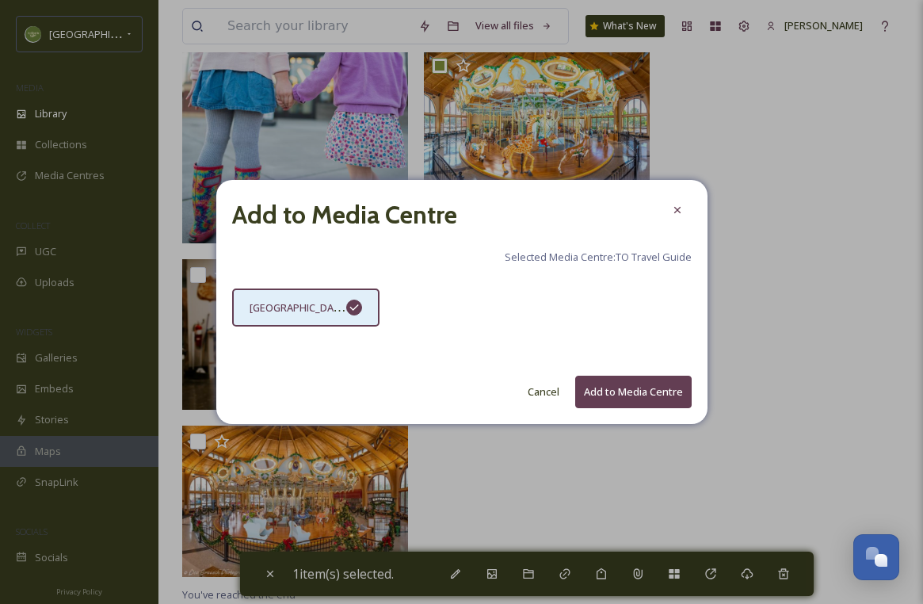
click at [644, 386] on button "Add to Media Centre" at bounding box center [633, 391] width 116 height 32
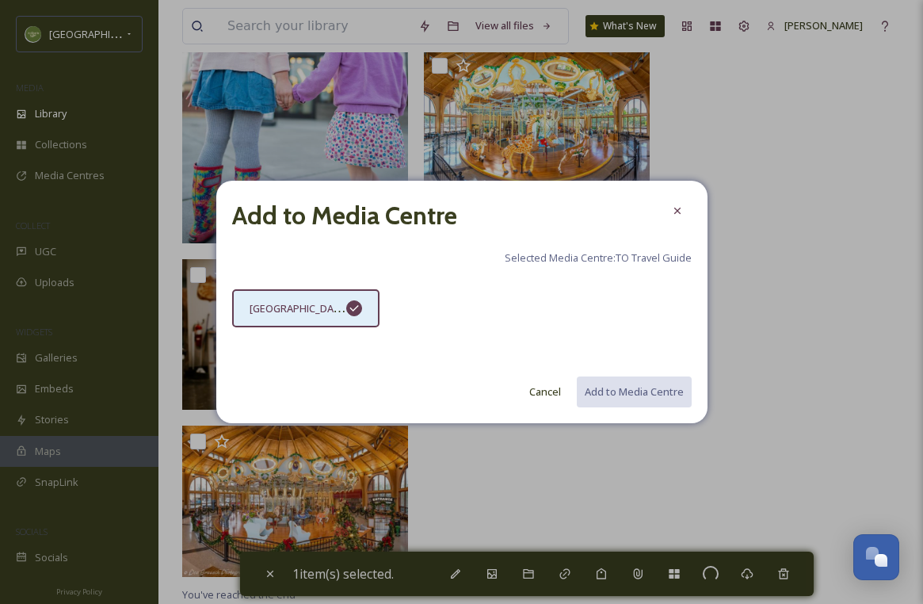
checkbox input "false"
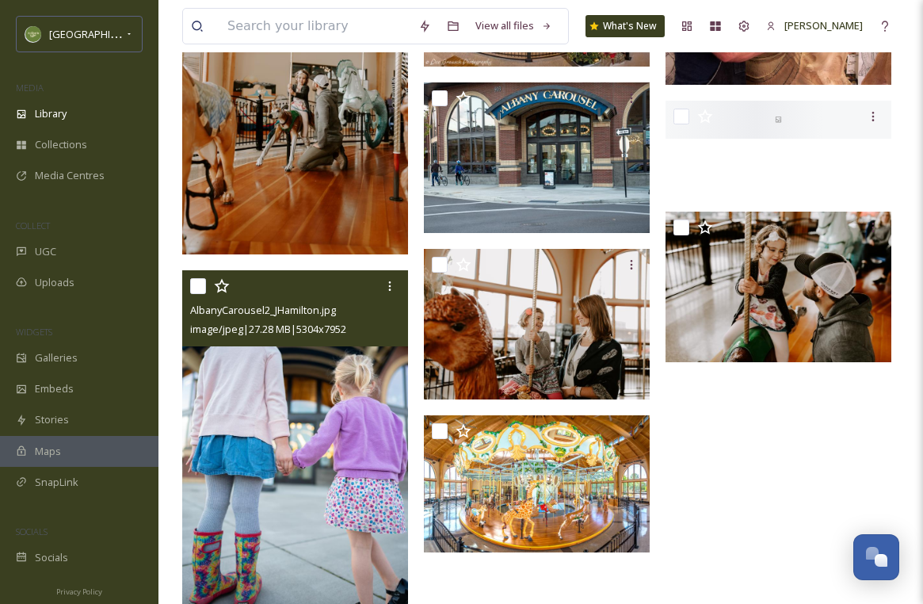
scroll to position [0, 0]
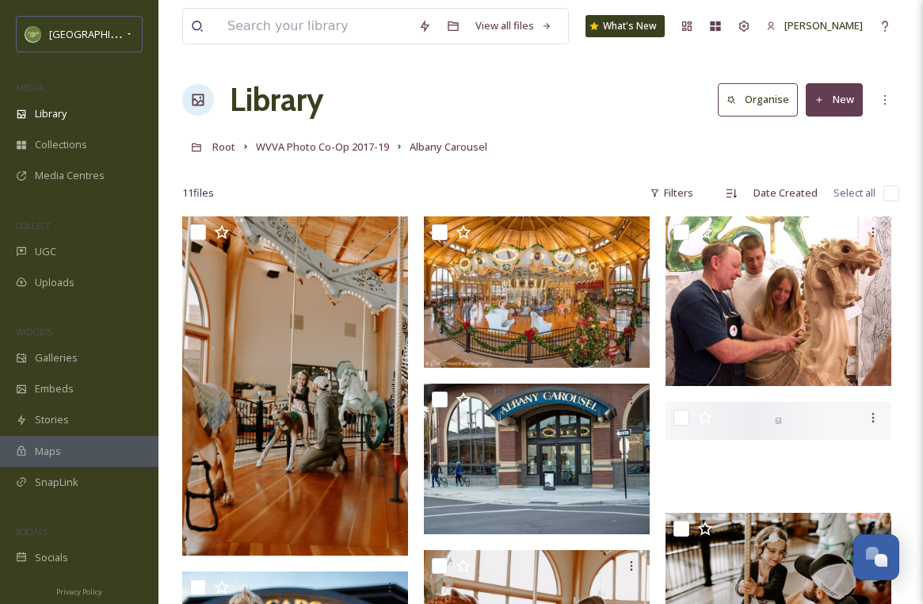
click at [275, 46] on div "View all files What's New Melissa Sanchez" at bounding box center [540, 26] width 717 height 52
click at [272, 36] on input at bounding box center [314, 26] width 191 height 35
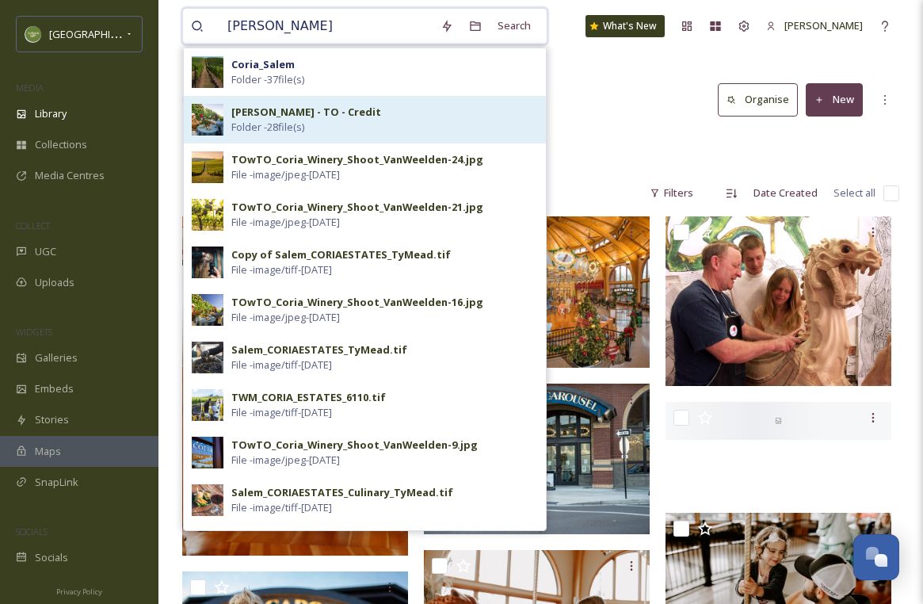
type input "coria"
click at [255, 131] on span "Folder - 28 file(s)" at bounding box center [267, 127] width 73 height 15
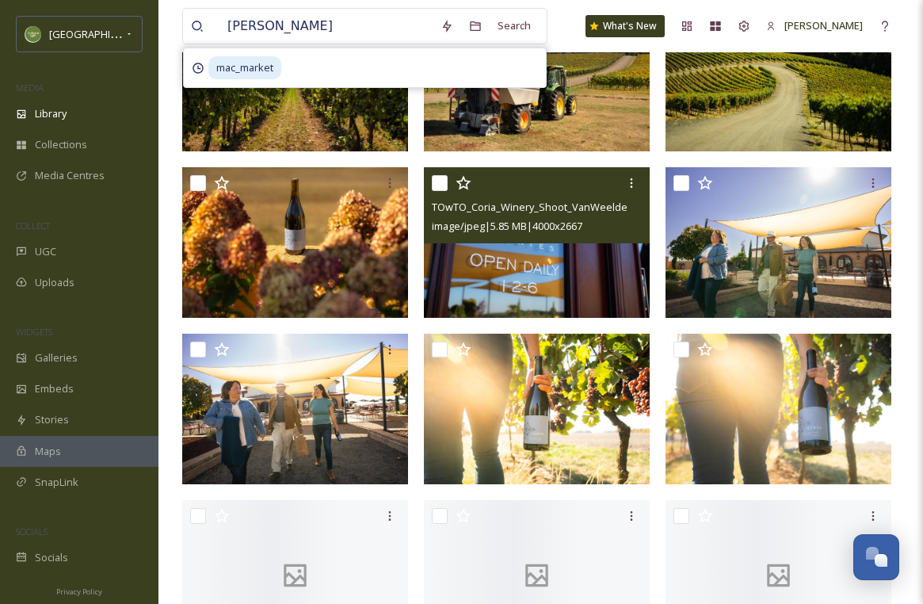
scroll to position [1067, 0]
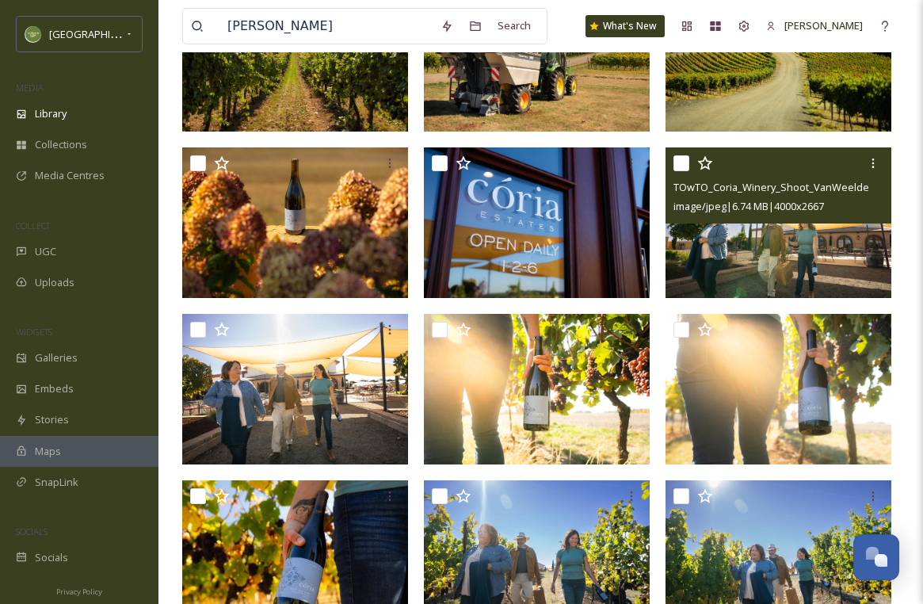
click at [689, 162] on div at bounding box center [780, 163] width 214 height 29
click at [679, 162] on input "checkbox" at bounding box center [681, 163] width 16 height 16
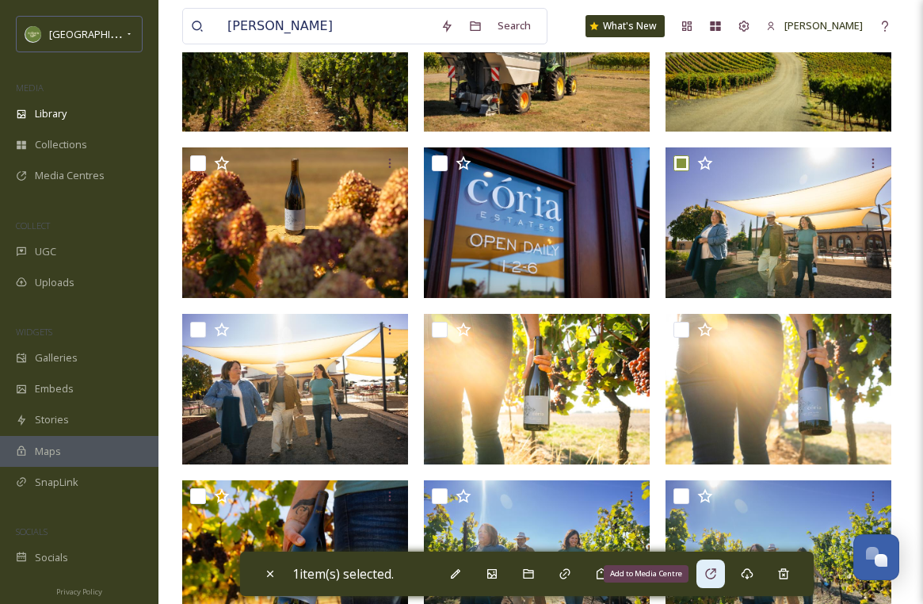
click at [709, 578] on icon at bounding box center [710, 573] width 13 height 13
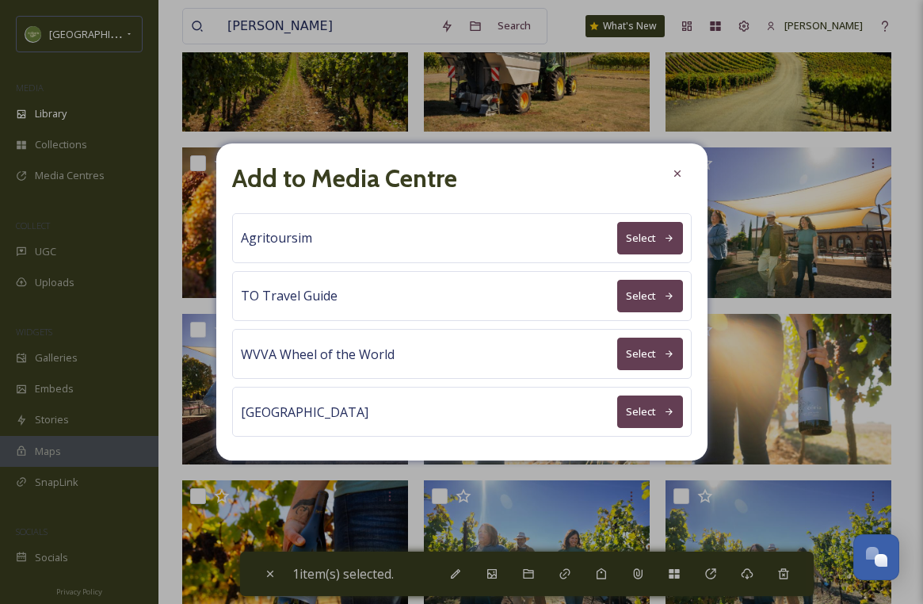
click at [646, 286] on button "Select" at bounding box center [650, 296] width 66 height 32
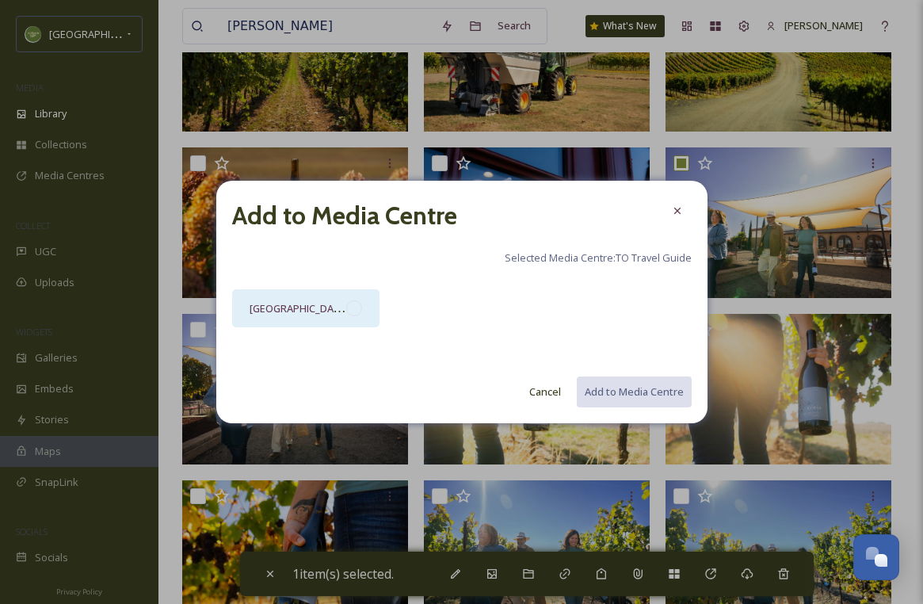
click at [349, 316] on div "[GEOGRAPHIC_DATA]" at bounding box center [306, 308] width 148 height 38
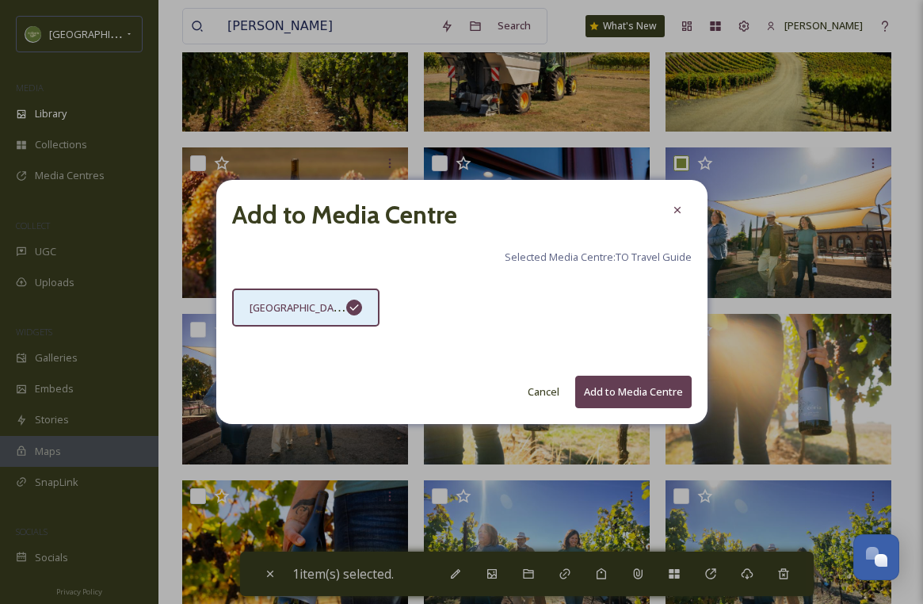
click at [623, 394] on button "Add to Media Centre" at bounding box center [633, 391] width 116 height 32
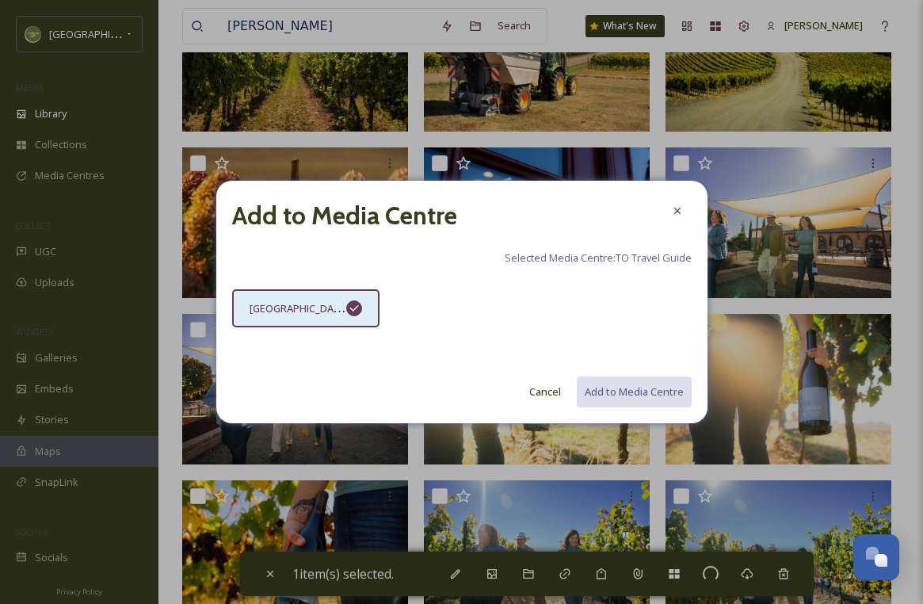
checkbox input "false"
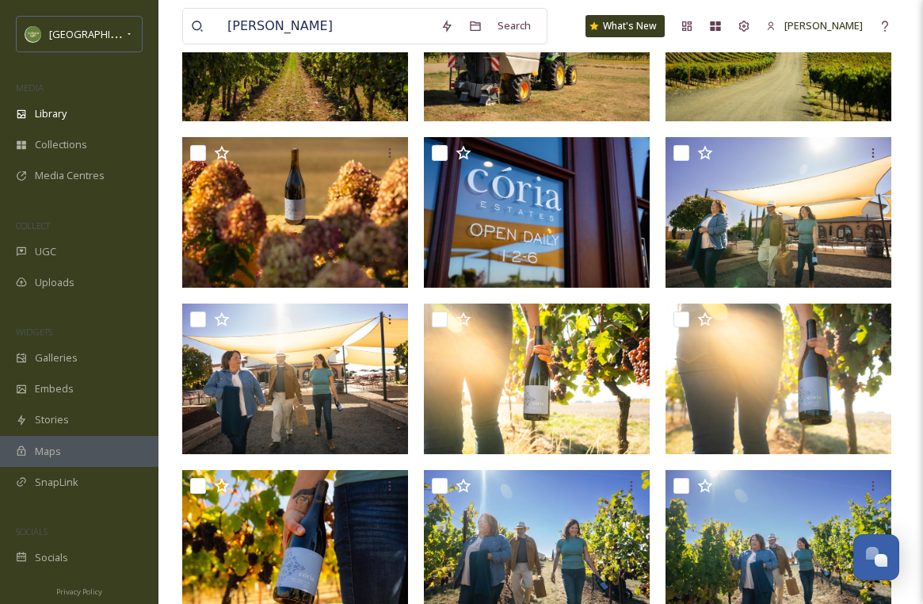
scroll to position [1244, 0]
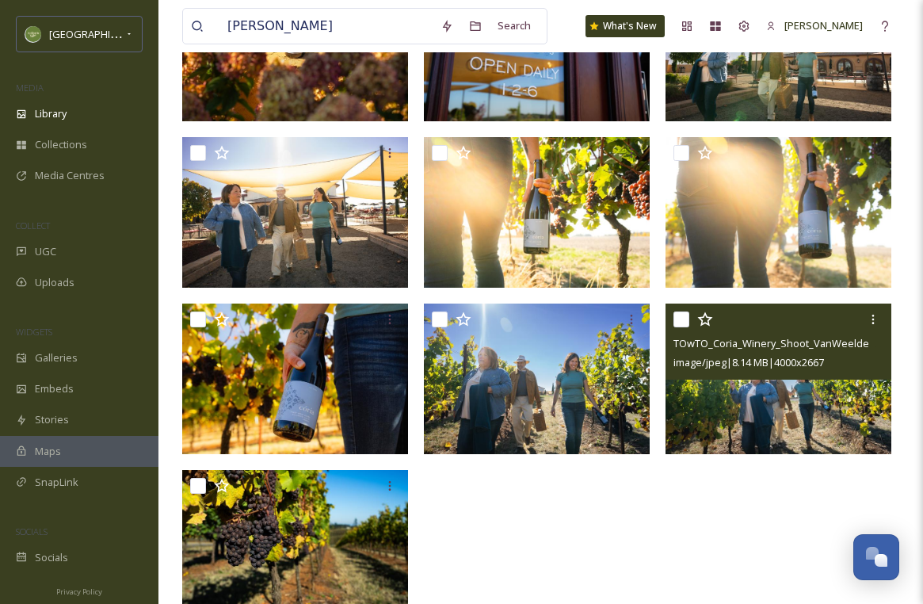
click at [681, 314] on input "checkbox" at bounding box center [681, 319] width 16 height 16
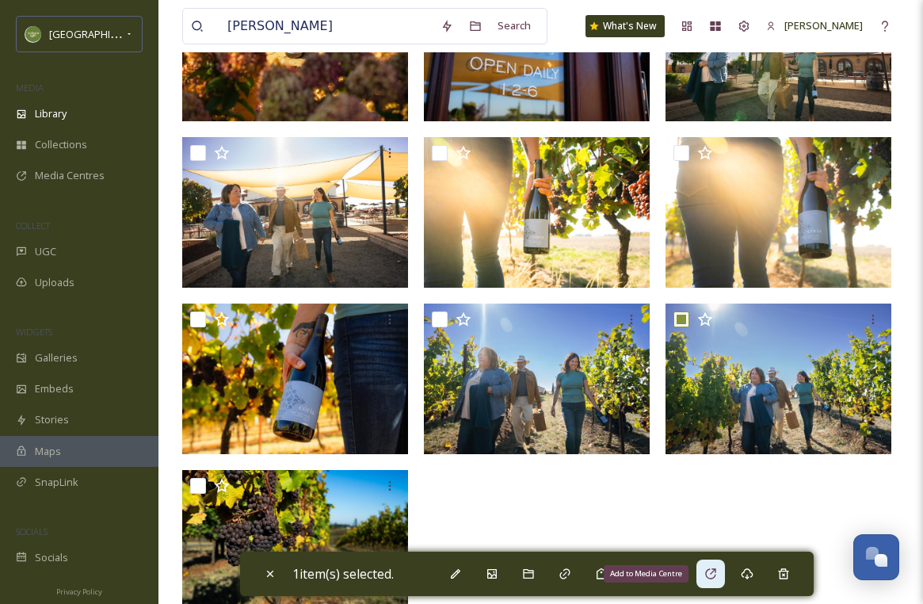
click at [713, 574] on icon at bounding box center [710, 573] width 13 height 13
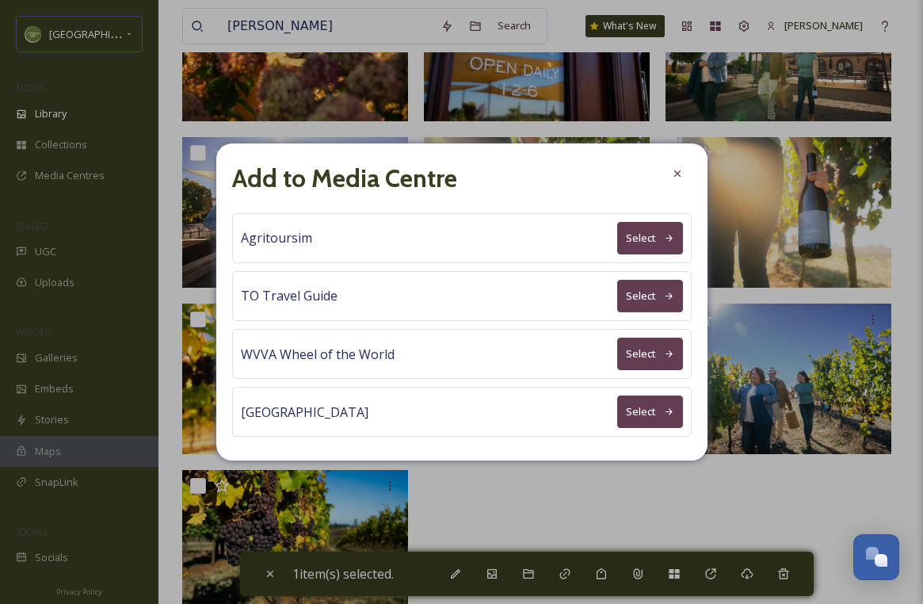
click at [639, 298] on button "Select" at bounding box center [650, 296] width 66 height 32
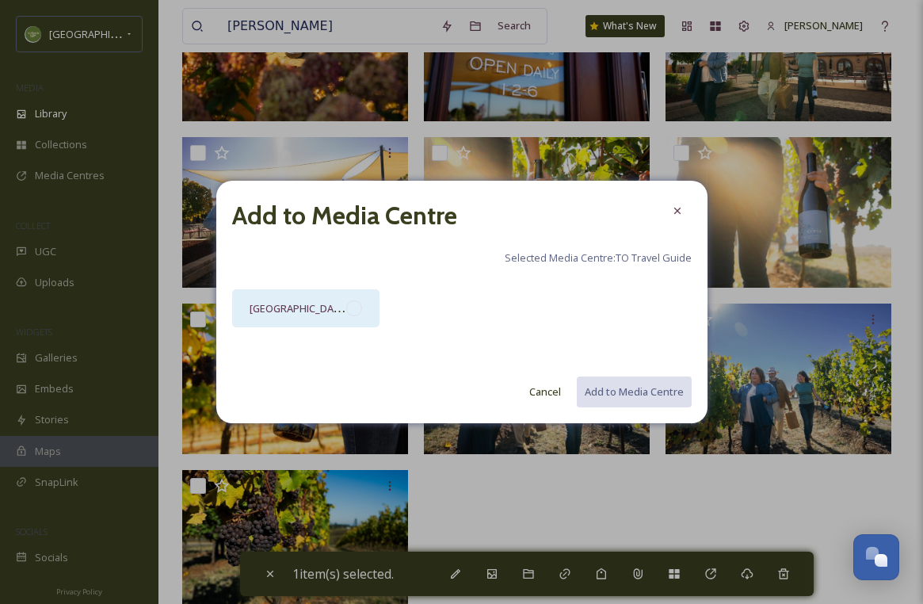
click at [349, 320] on div "[GEOGRAPHIC_DATA]" at bounding box center [306, 308] width 148 height 38
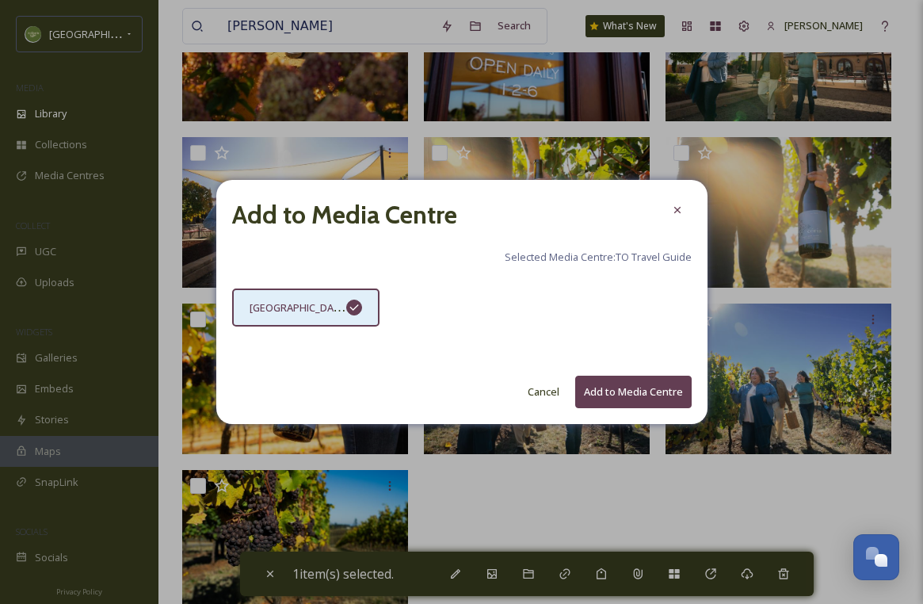
click at [658, 407] on div "Add to Media Centre Selected Media Centre: TO Travel Guide Willamette Valley Ca…" at bounding box center [461, 302] width 491 height 244
click at [653, 397] on button "Add to Media Centre" at bounding box center [633, 391] width 116 height 32
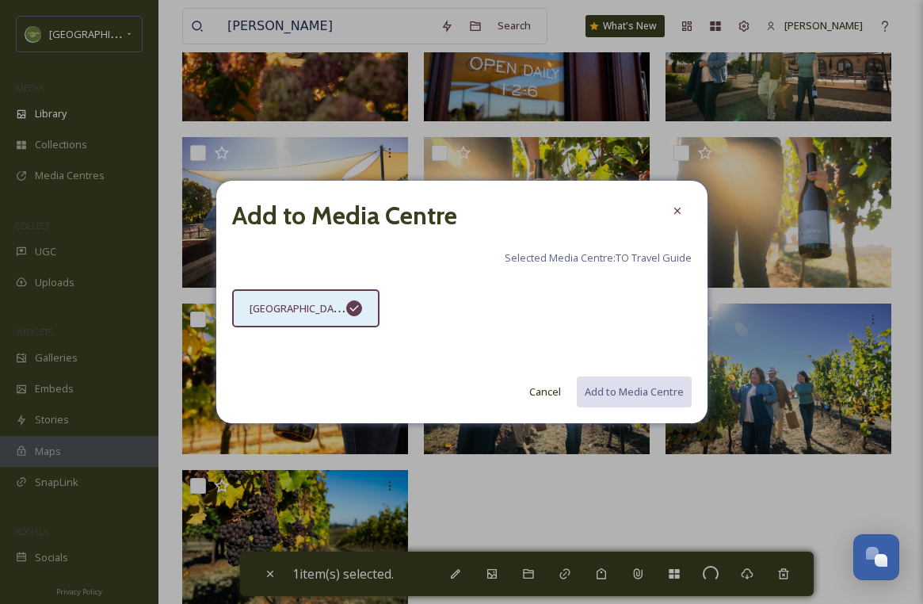
checkbox input "false"
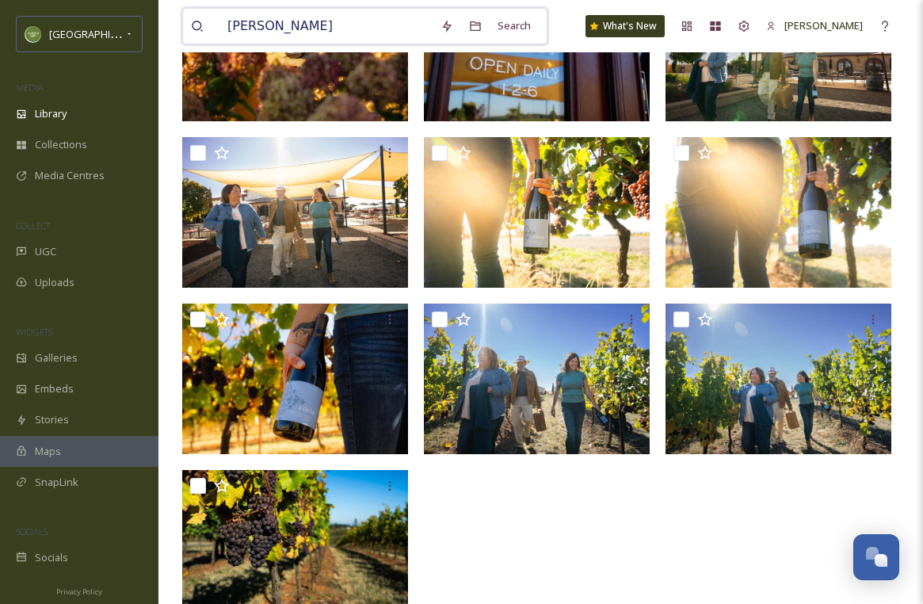
click at [363, 28] on input "coria" at bounding box center [325, 26] width 213 height 35
type input "mural"
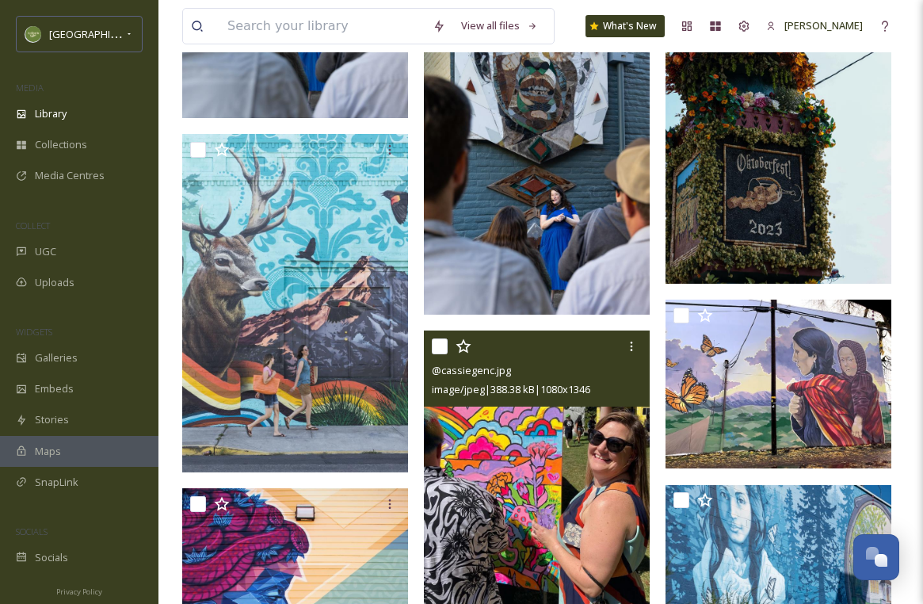
scroll to position [1248, 0]
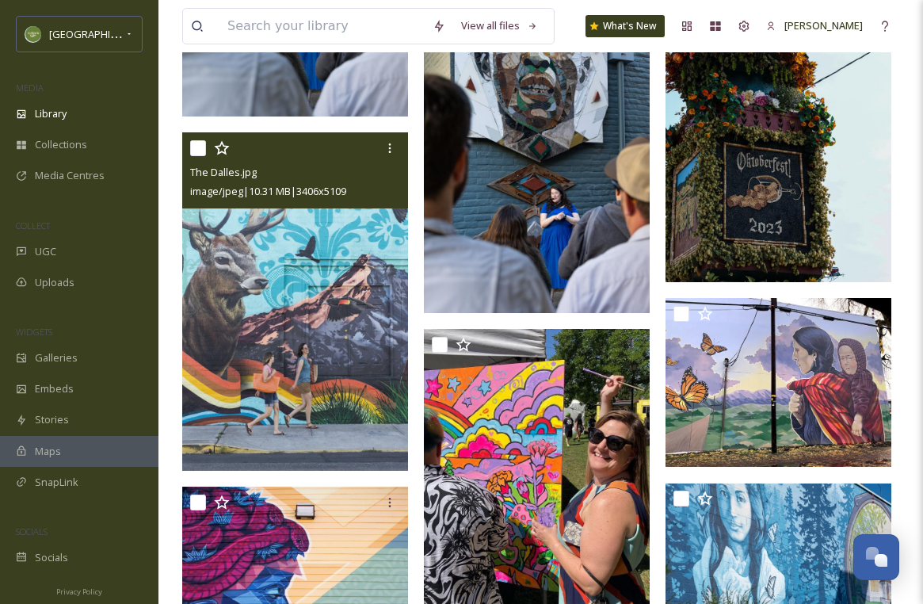
click at [200, 154] on input "checkbox" at bounding box center [198, 148] width 16 height 16
checkbox input "true"
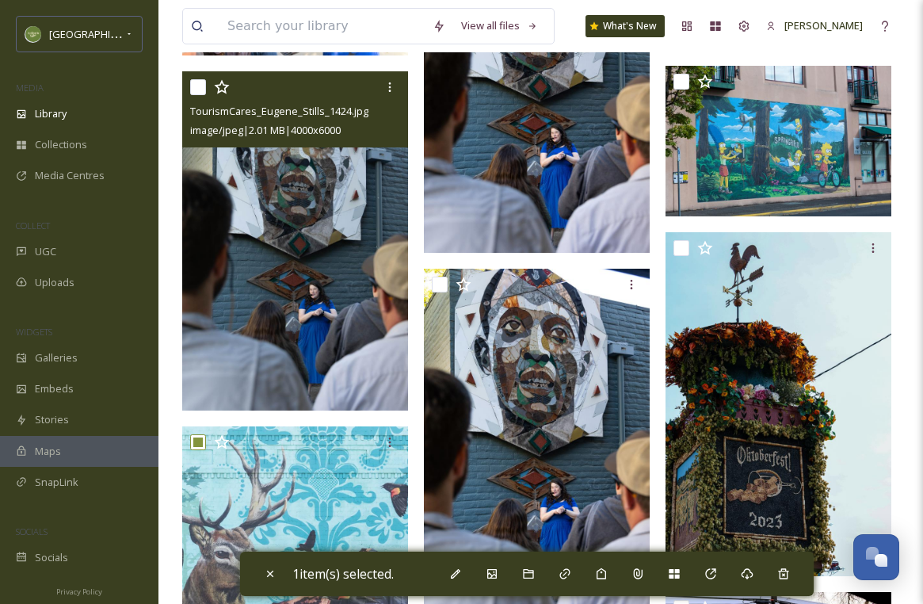
scroll to position [951, 0]
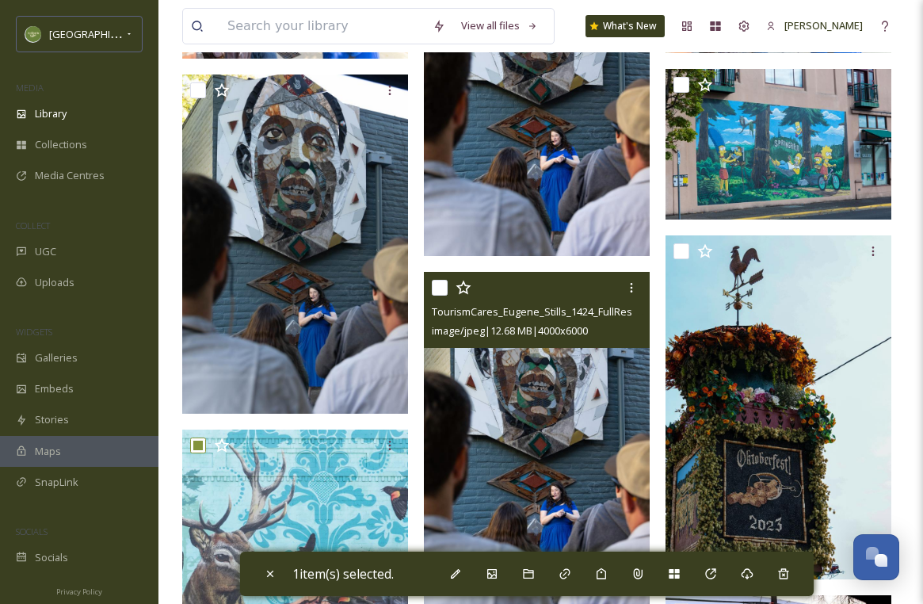
click at [439, 292] on input "checkbox" at bounding box center [440, 288] width 16 height 16
checkbox input "true"
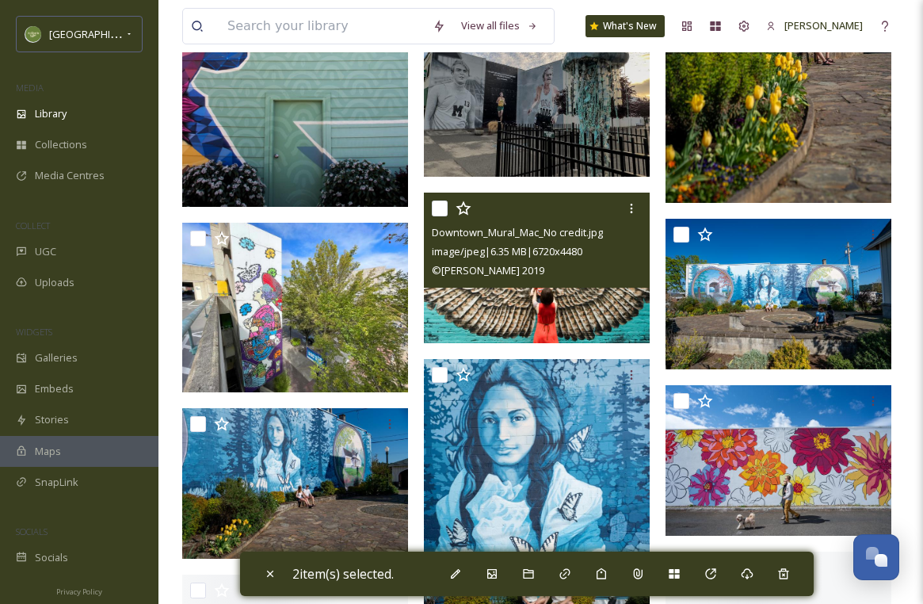
scroll to position [1885, 0]
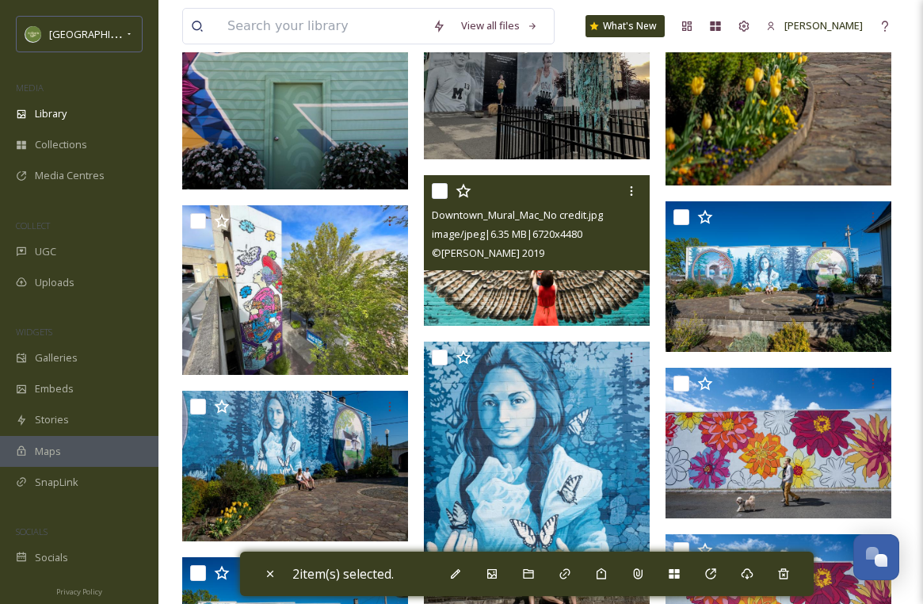
click at [439, 195] on input "checkbox" at bounding box center [440, 191] width 16 height 16
checkbox input "true"
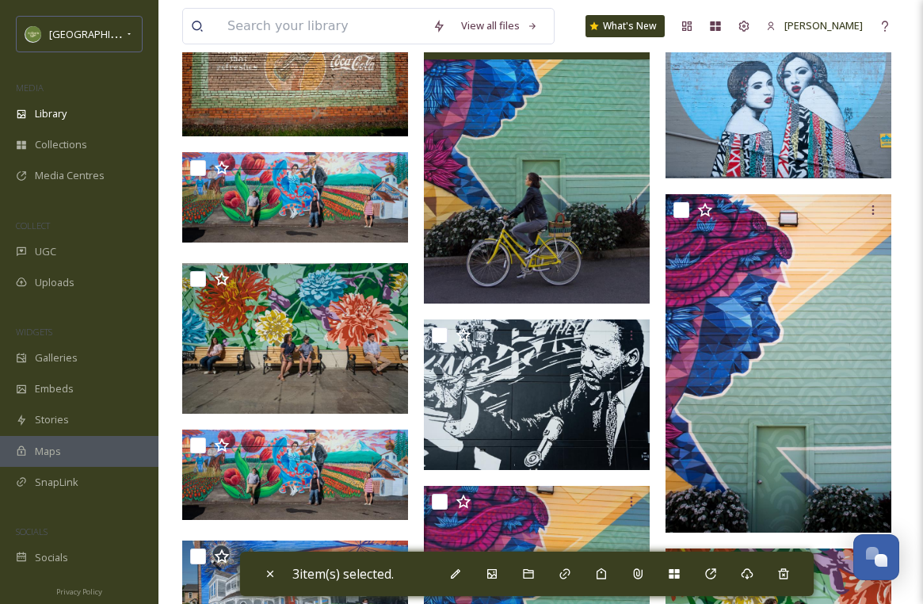
scroll to position [4838, 0]
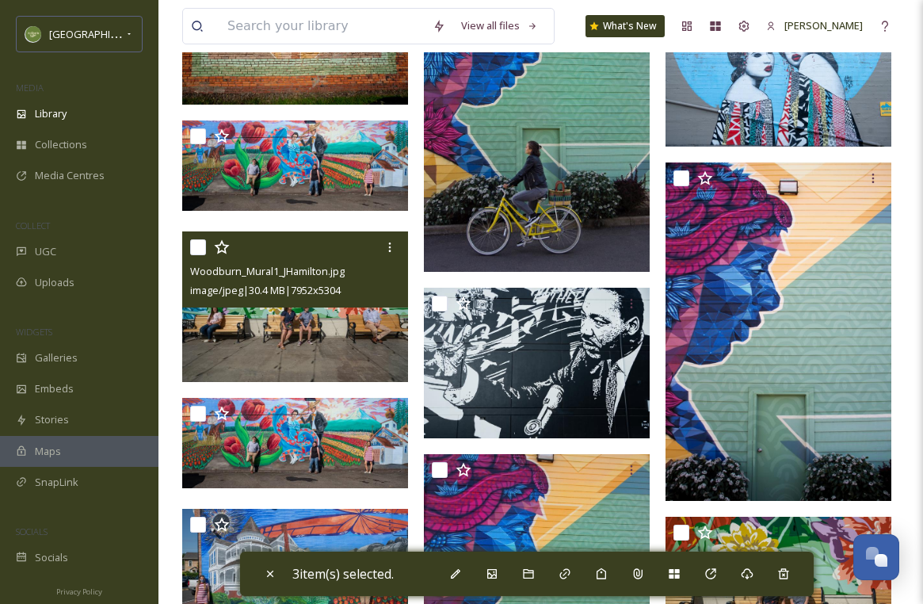
click at [201, 246] on input "checkbox" at bounding box center [198, 247] width 16 height 16
checkbox input "true"
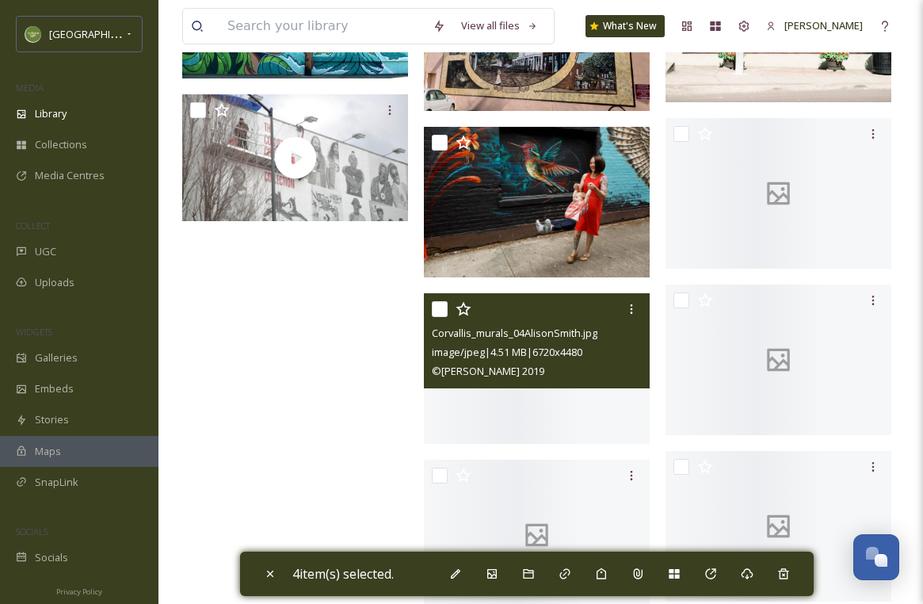
scroll to position [7736, 0]
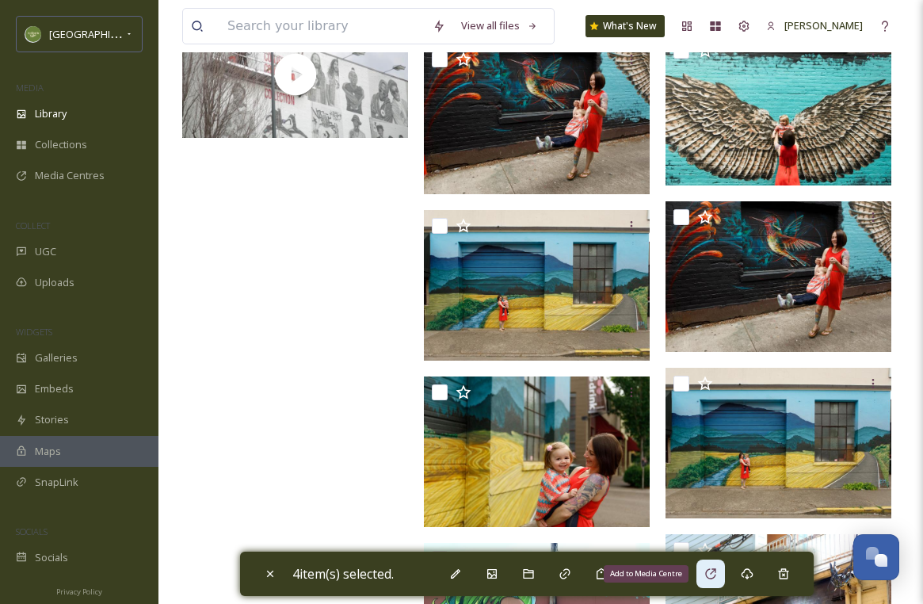
click at [714, 578] on icon at bounding box center [710, 573] width 10 height 10
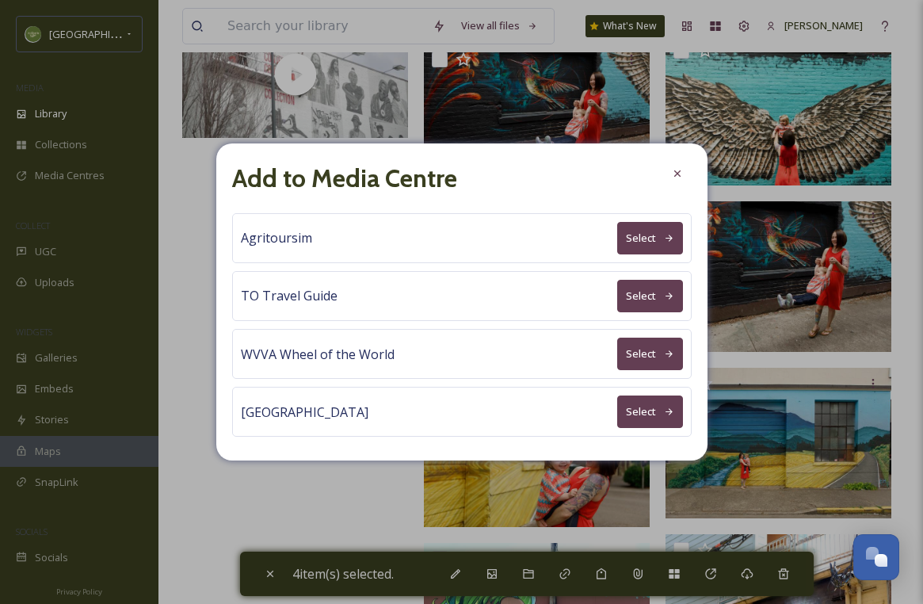
click at [661, 284] on button "Select" at bounding box center [650, 296] width 66 height 32
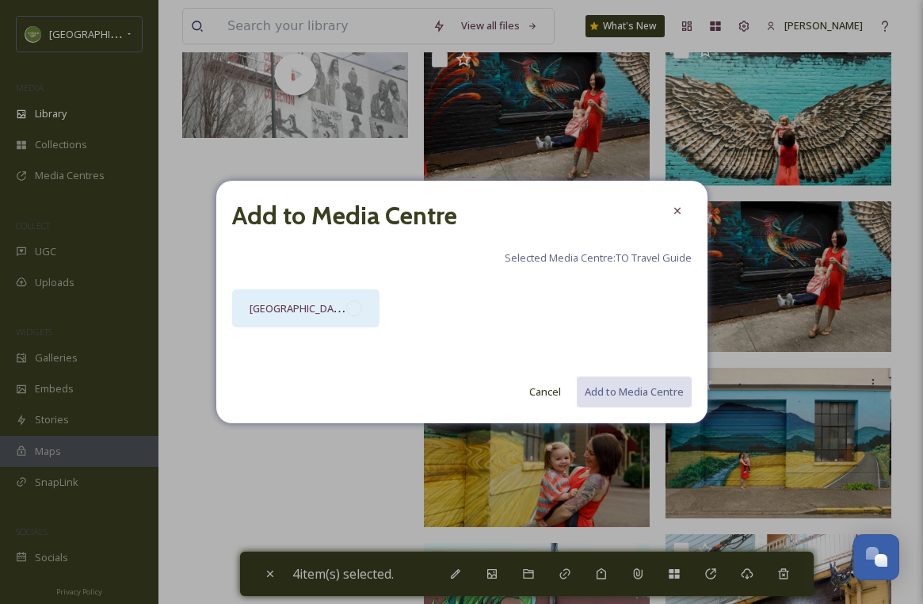
click at [370, 310] on div "[GEOGRAPHIC_DATA]" at bounding box center [306, 308] width 148 height 38
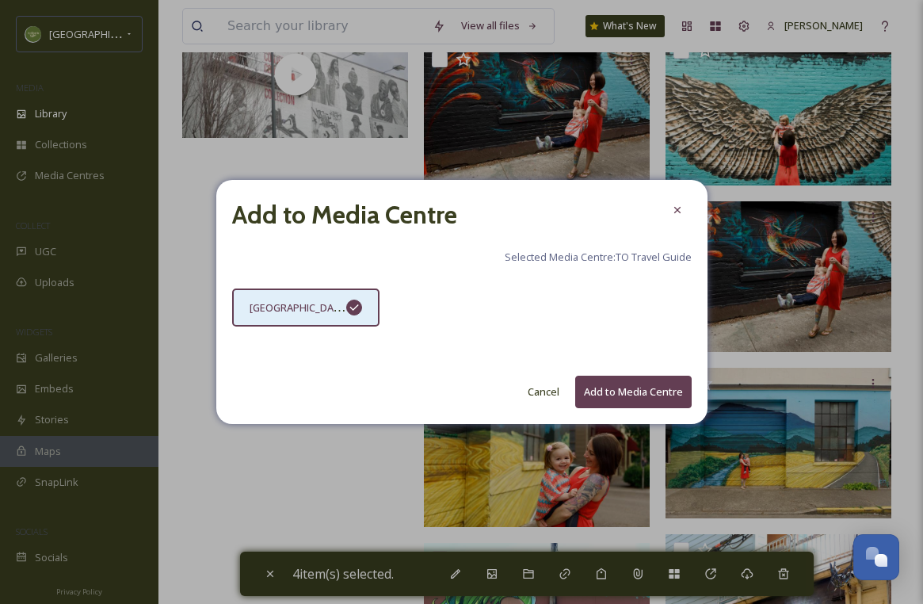
click at [596, 389] on button "Add to Media Centre" at bounding box center [633, 391] width 116 height 32
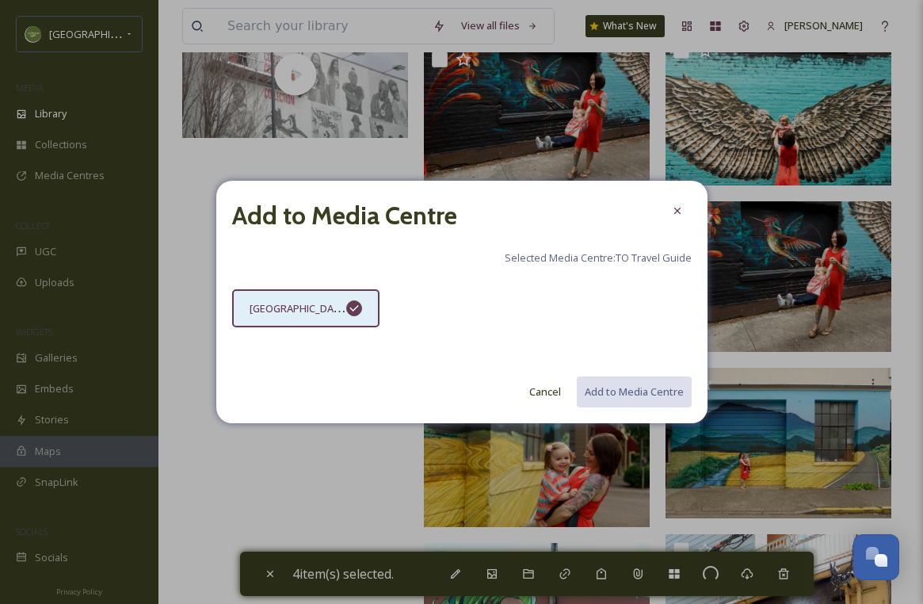
checkbox input "false"
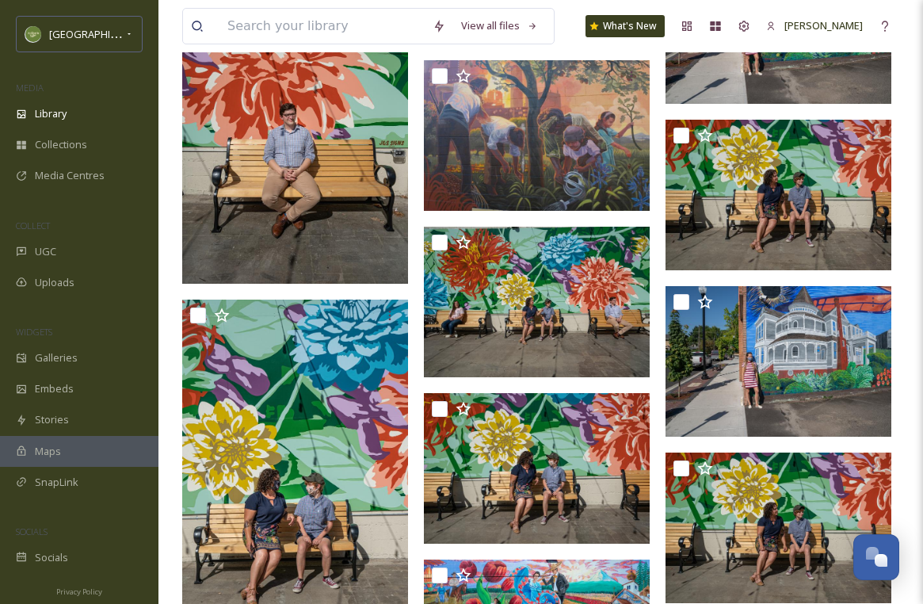
scroll to position [5463, 0]
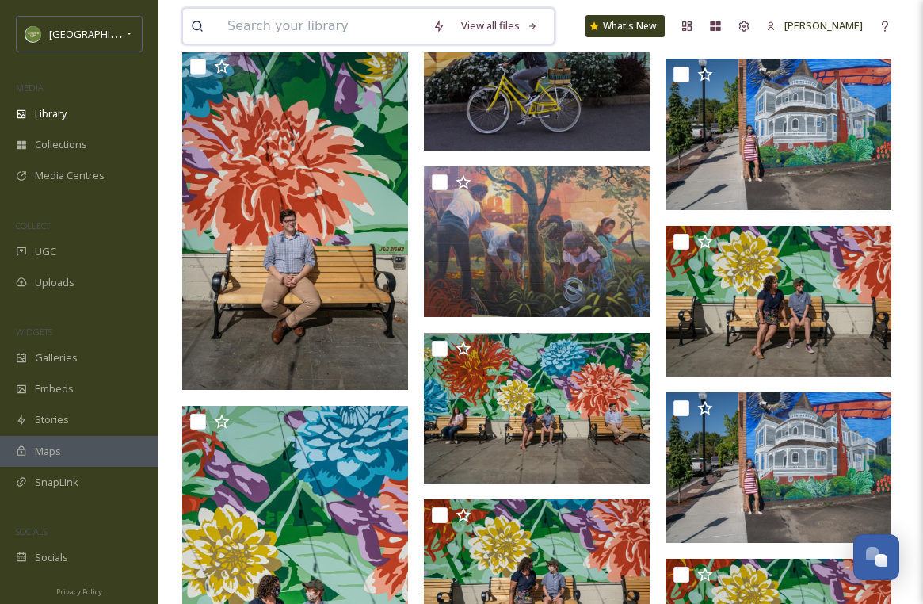
click at [249, 34] on input at bounding box center [321, 26] width 205 height 35
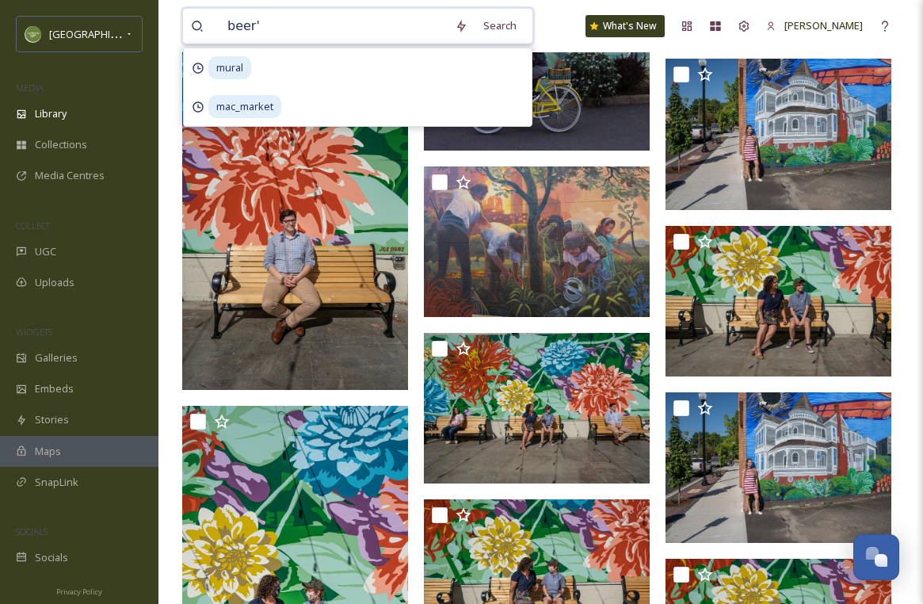
type input "beer"
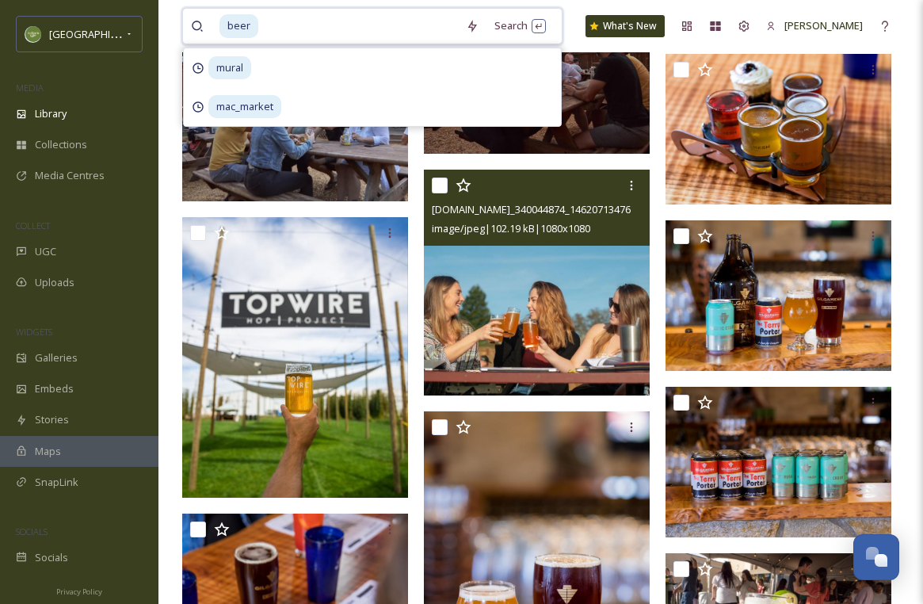
scroll to position [1309, 0]
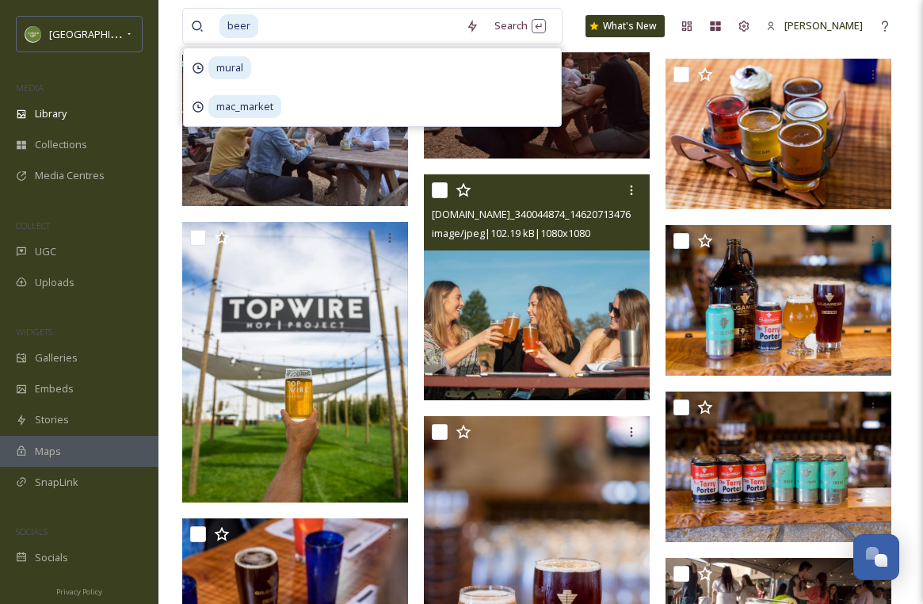
click at [436, 195] on input "checkbox" at bounding box center [440, 190] width 16 height 16
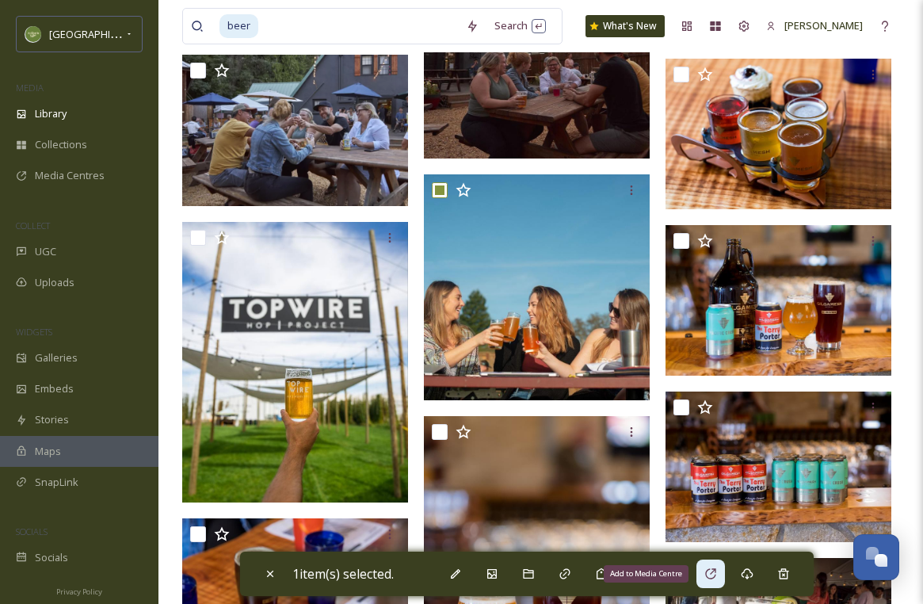
click at [711, 572] on icon at bounding box center [710, 573] width 13 height 13
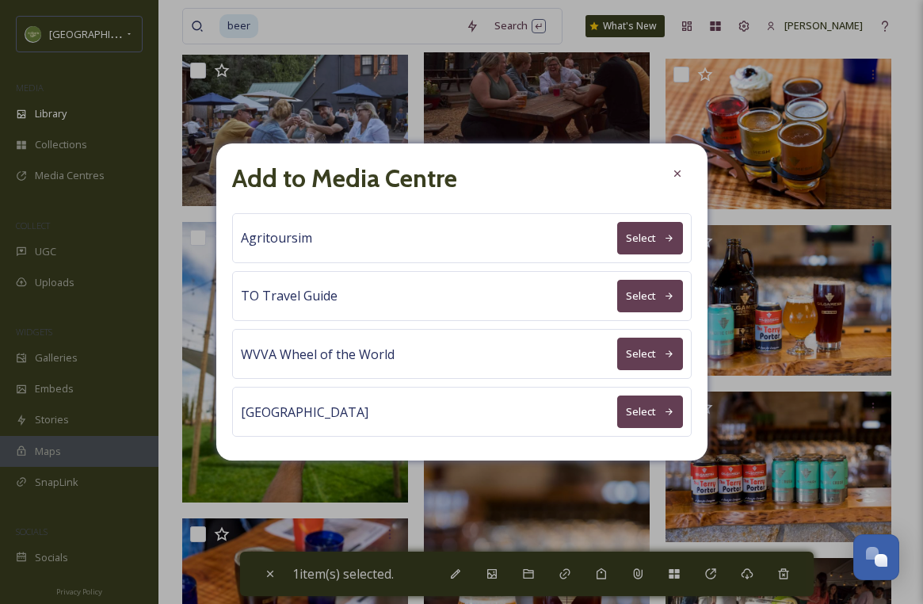
click at [650, 299] on button "Select" at bounding box center [650, 296] width 66 height 32
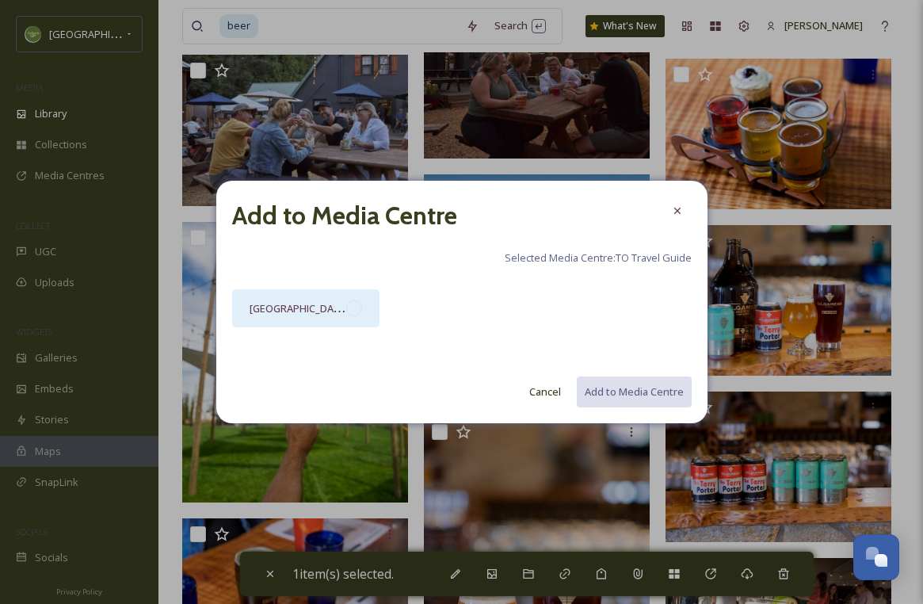
click at [359, 303] on div at bounding box center [354, 308] width 16 height 16
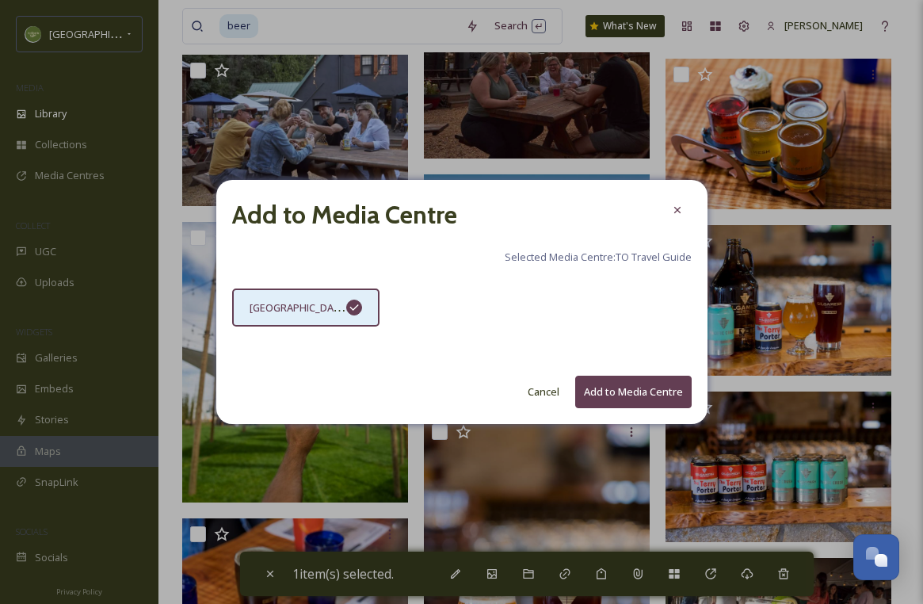
click at [642, 393] on button "Add to Media Centre" at bounding box center [633, 391] width 116 height 32
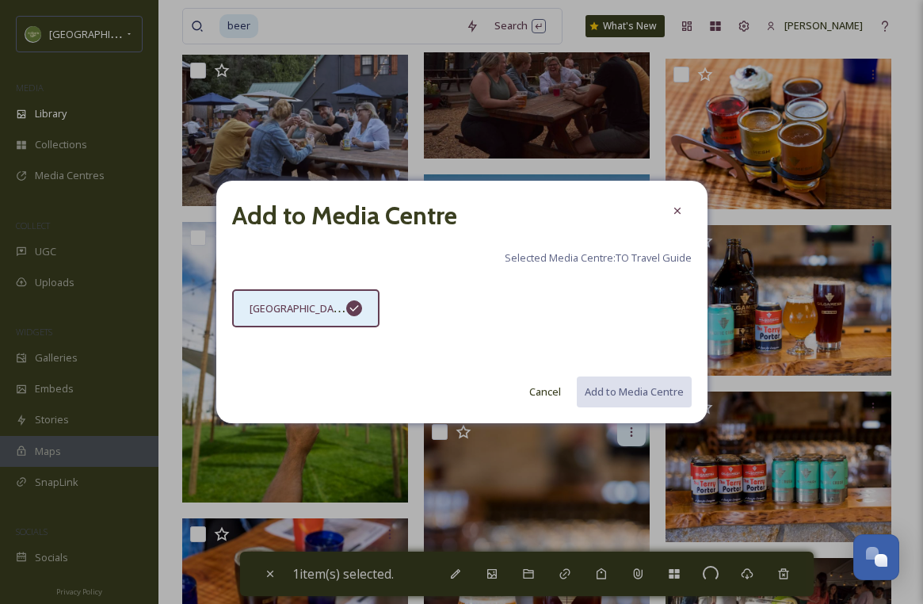
checkbox input "false"
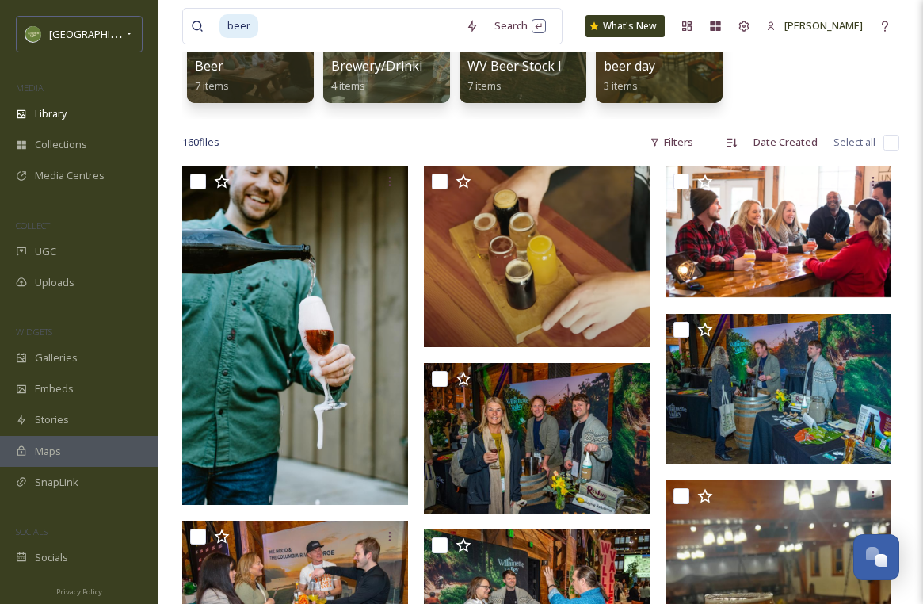
scroll to position [0, 0]
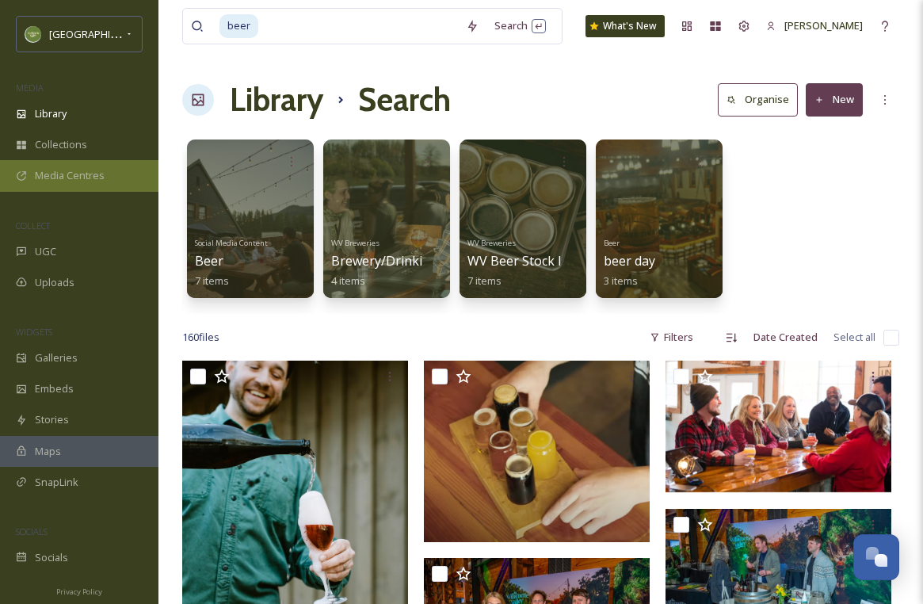
click at [87, 178] on span "Media Centres" at bounding box center [70, 175] width 70 height 15
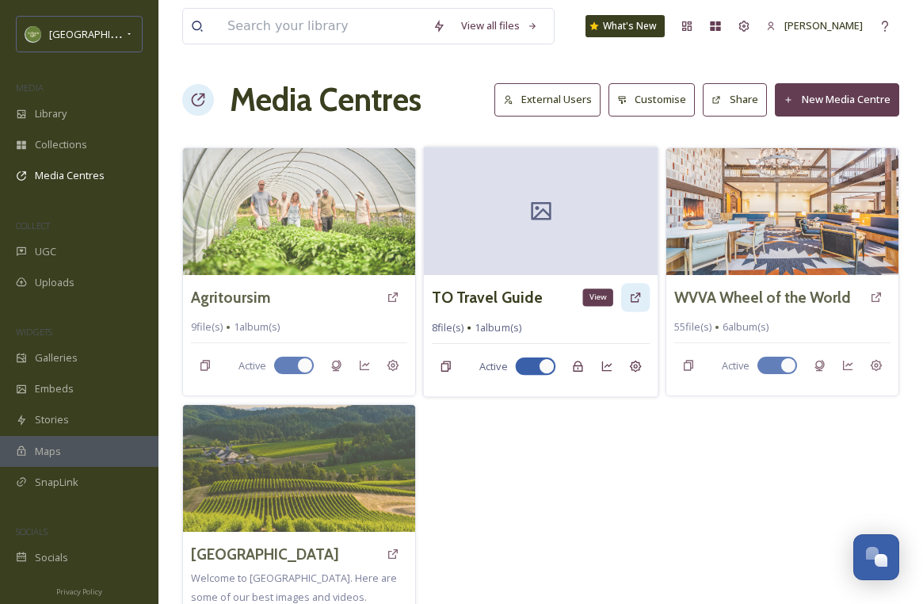
click at [629, 300] on icon at bounding box center [635, 297] width 13 height 13
click at [636, 362] on icon at bounding box center [636, 366] width 12 height 12
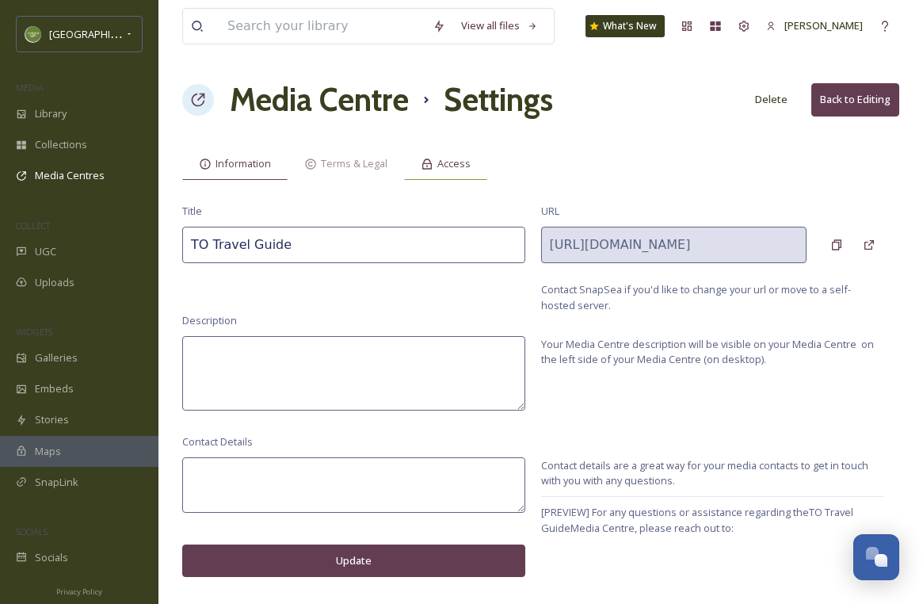
click at [446, 166] on span "Access" at bounding box center [453, 163] width 33 height 15
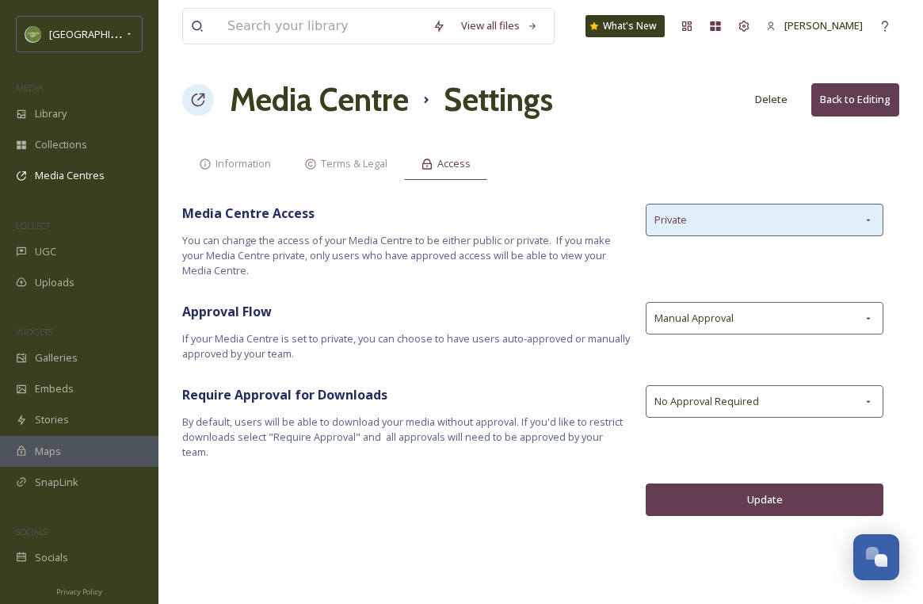
click at [687, 223] on div "Private" at bounding box center [765, 220] width 238 height 32
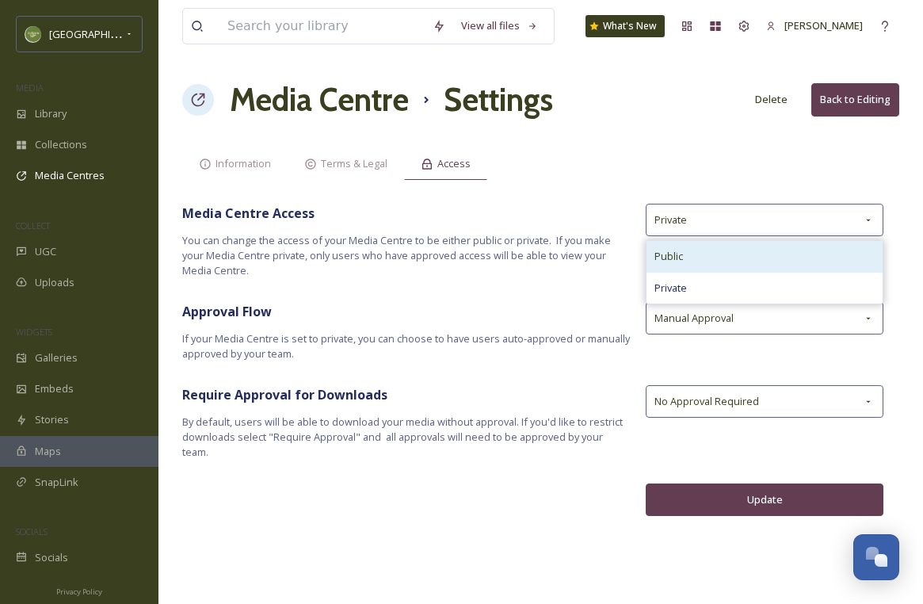
click at [683, 257] on div "Public" at bounding box center [764, 256] width 236 height 31
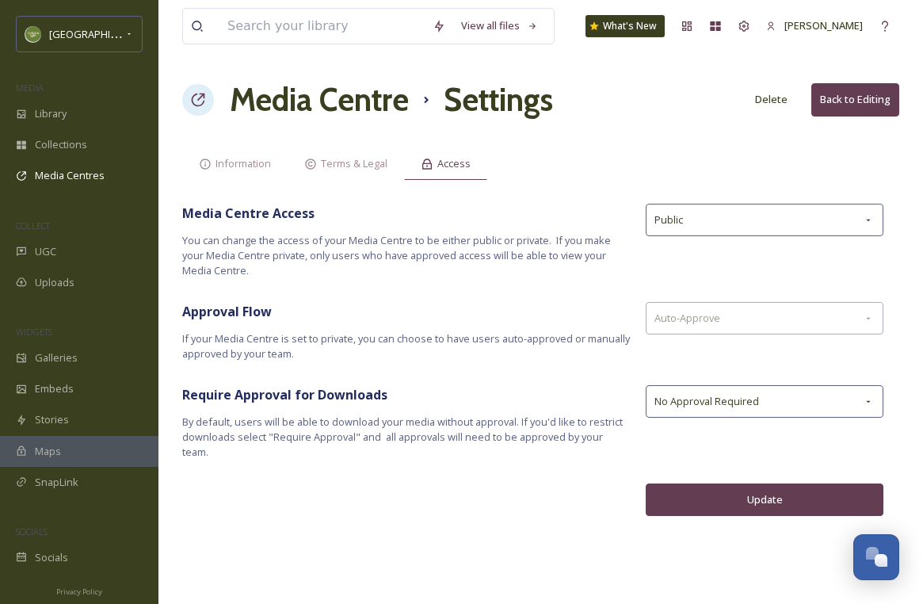
click at [681, 499] on button "Update" at bounding box center [765, 499] width 238 height 32
click at [239, 172] on div "Information" at bounding box center [234, 163] width 105 height 32
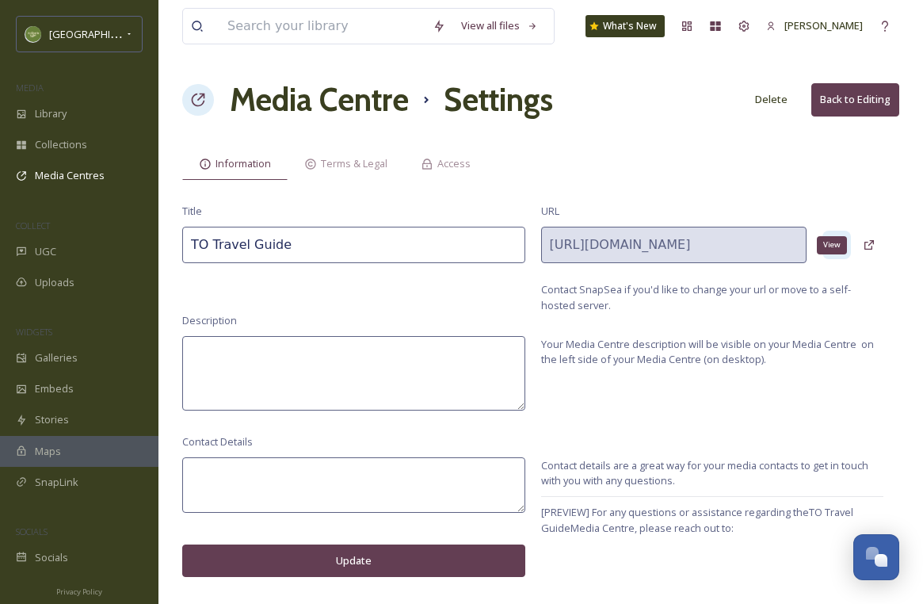
click at [830, 249] on icon at bounding box center [836, 244] width 13 height 13
click at [27, 121] on div "Library" at bounding box center [79, 113] width 158 height 31
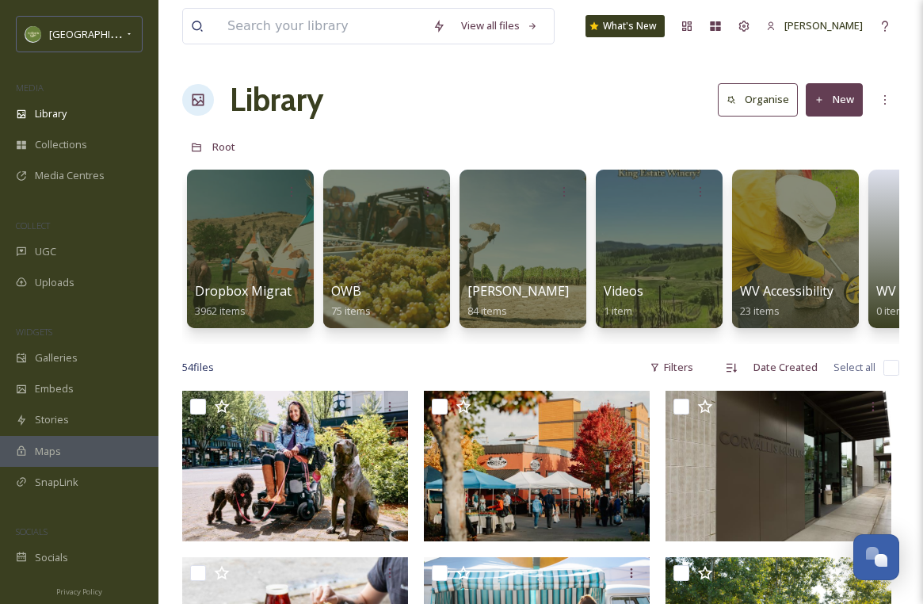
click at [8, 32] on div "[GEOGRAPHIC_DATA]" at bounding box center [79, 35] width 158 height 38
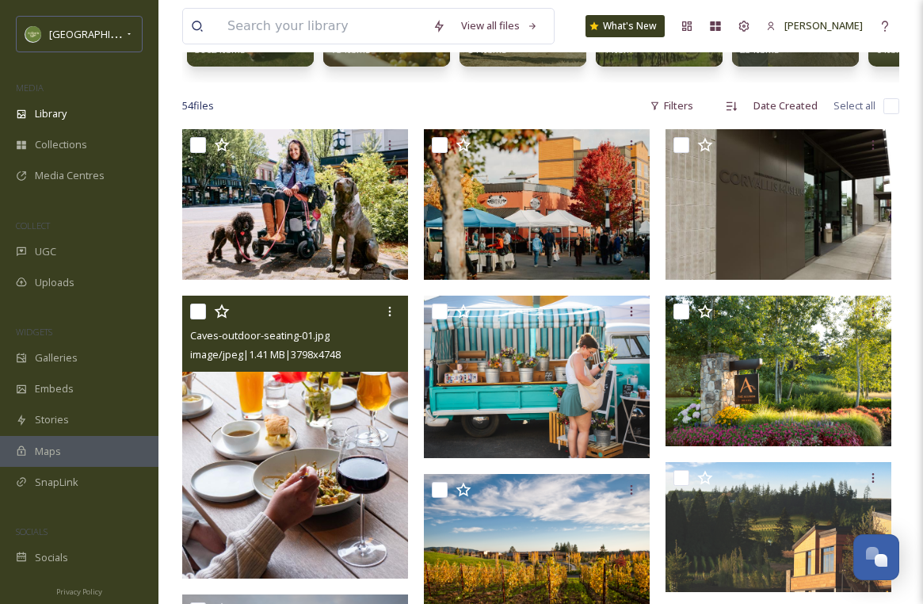
scroll to position [221, 0]
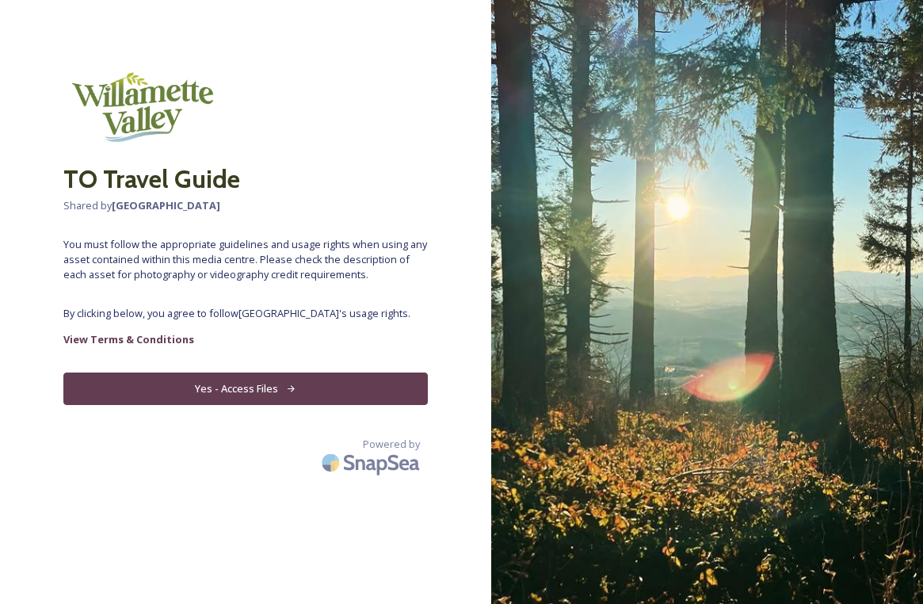
click at [206, 391] on button "Yes - Access Files" at bounding box center [245, 388] width 364 height 32
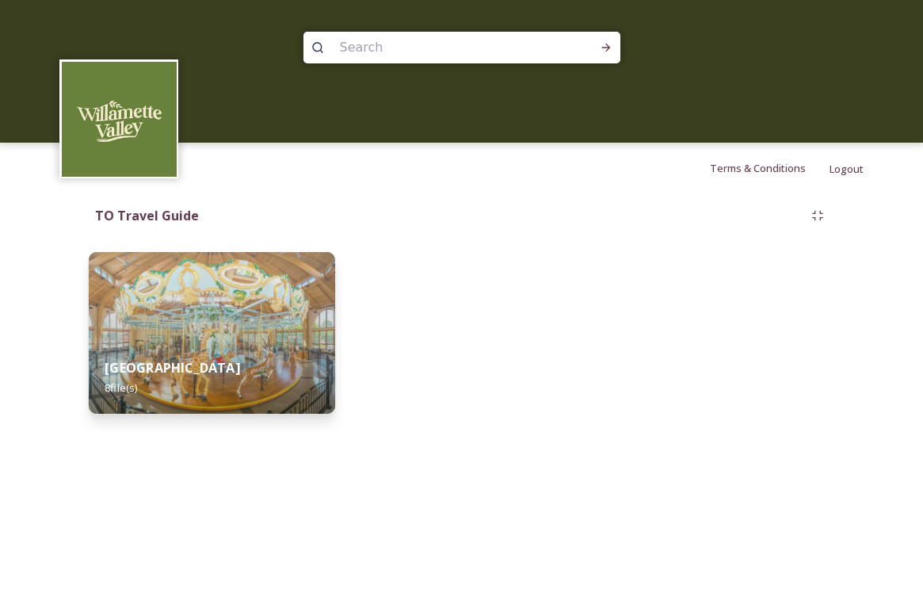
click at [265, 411] on div "Willamette Valley 8 file(s)" at bounding box center [212, 377] width 246 height 72
